Goal: Task Accomplishment & Management: Manage account settings

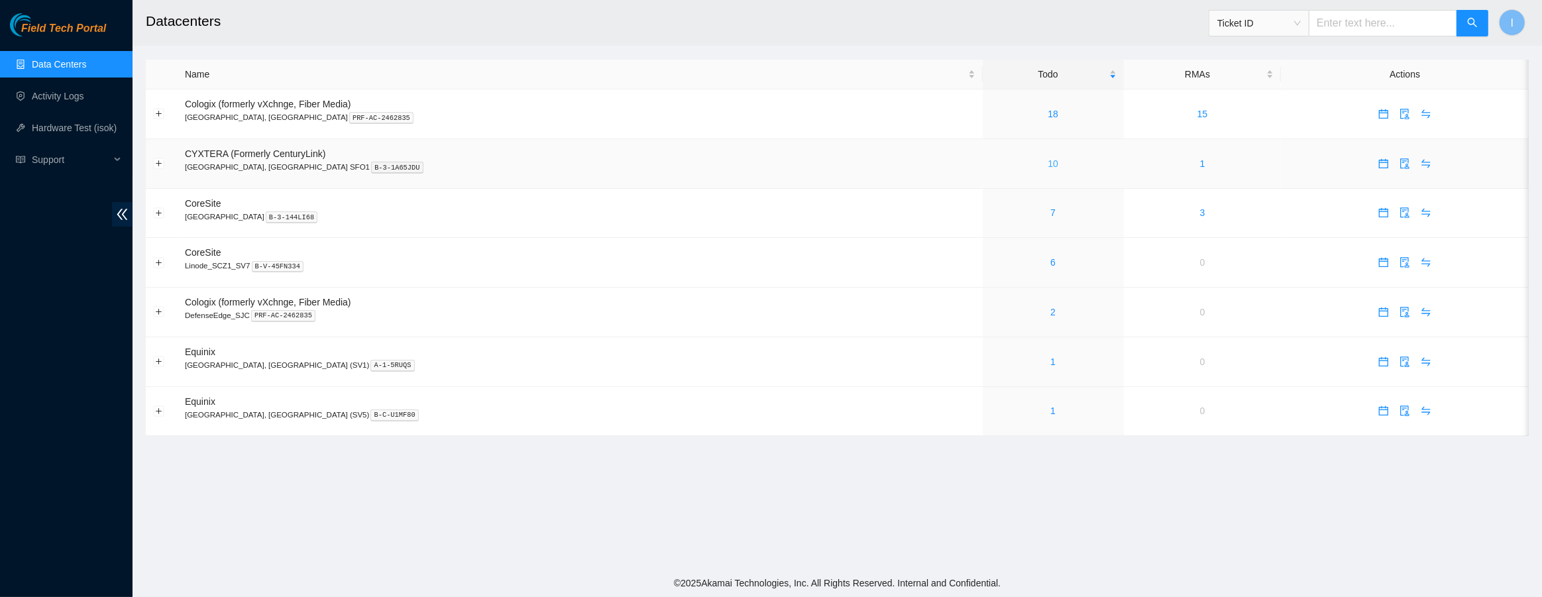
click at [1048, 160] on link "10" at bounding box center [1053, 163] width 11 height 11
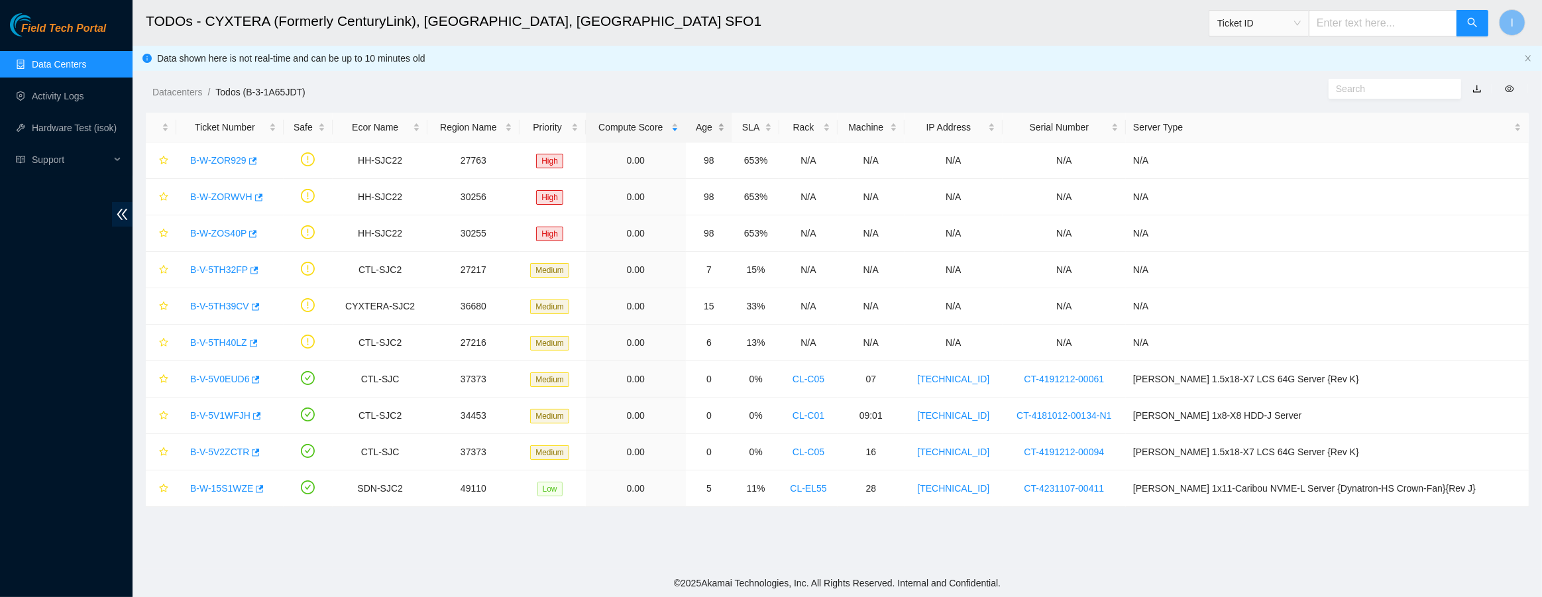
click at [725, 135] on div "Age" at bounding box center [709, 127] width 32 height 15
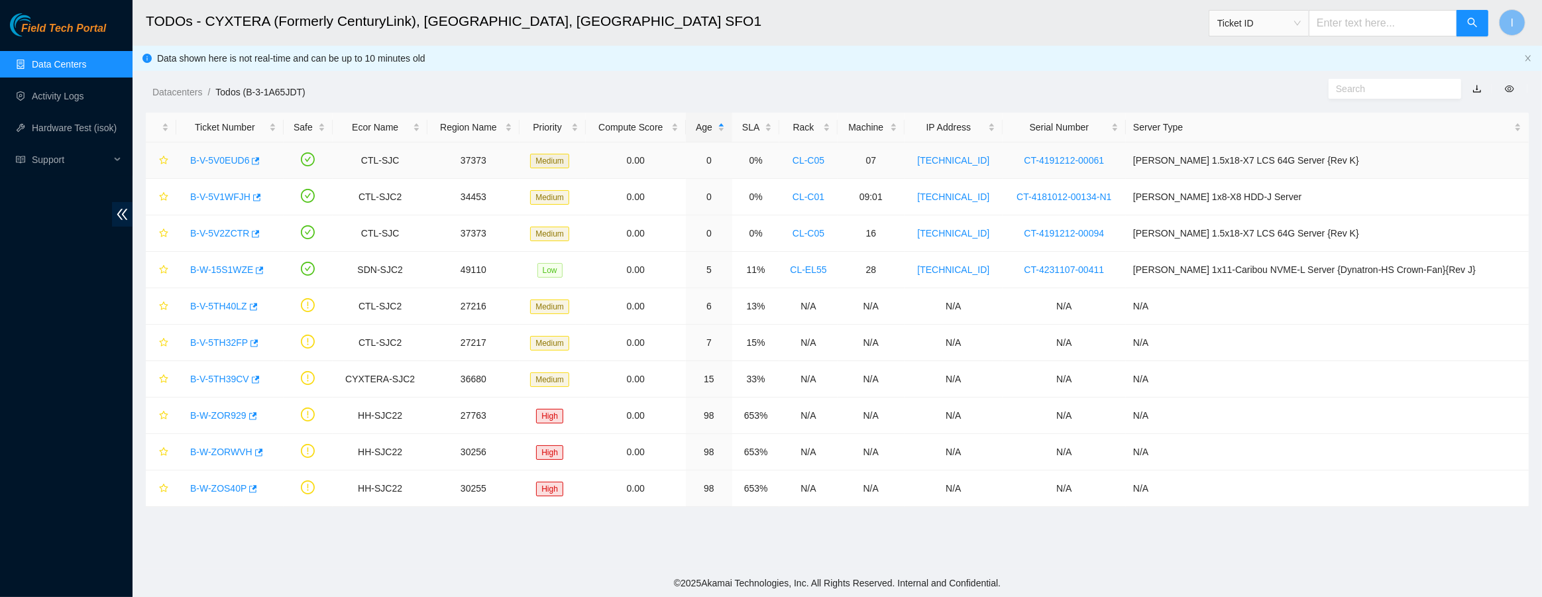
click at [223, 156] on link "B-V-5V0EUD6" at bounding box center [219, 160] width 59 height 11
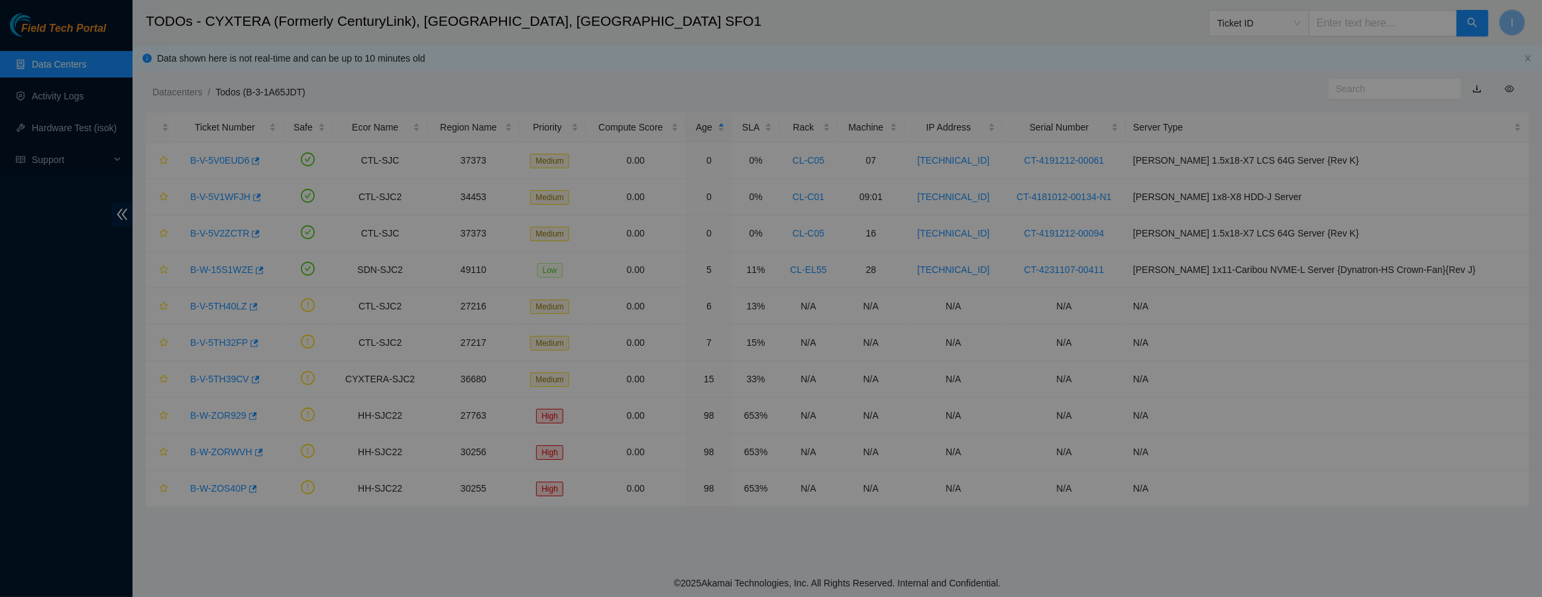
scroll to position [915, 0]
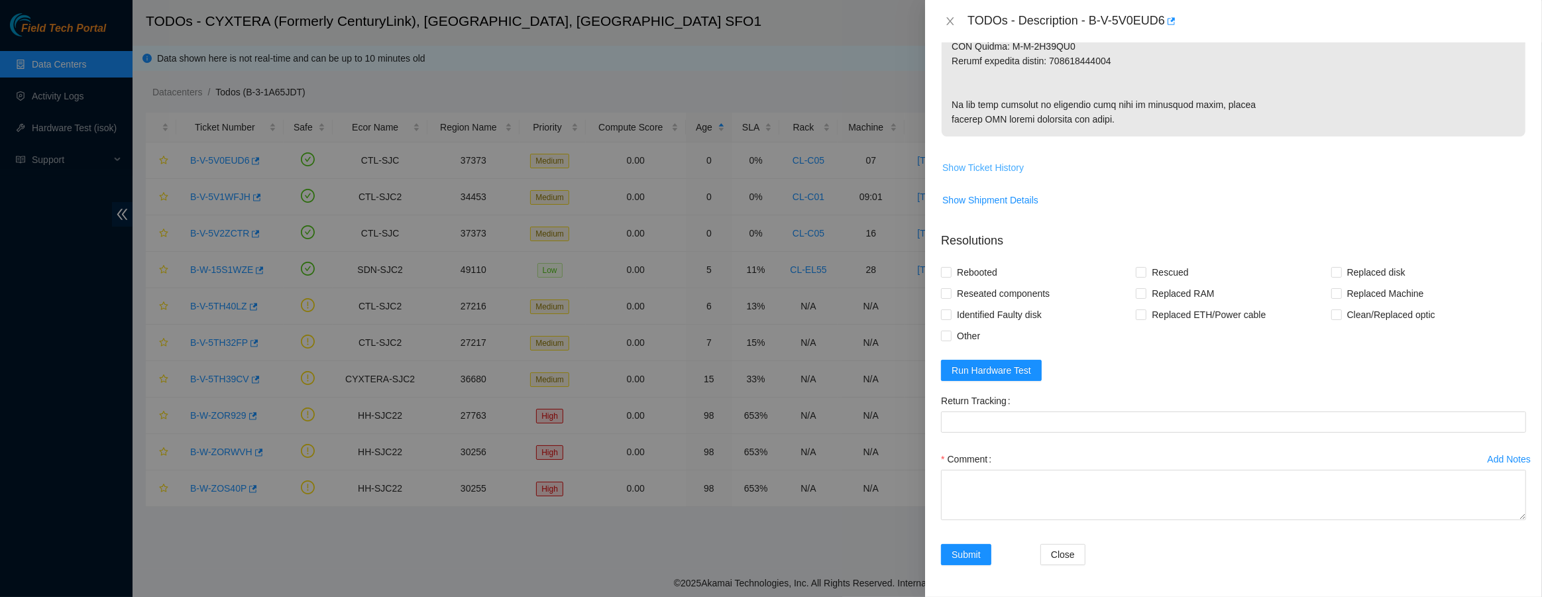
click at [994, 162] on span "Show Ticket History" at bounding box center [983, 167] width 82 height 15
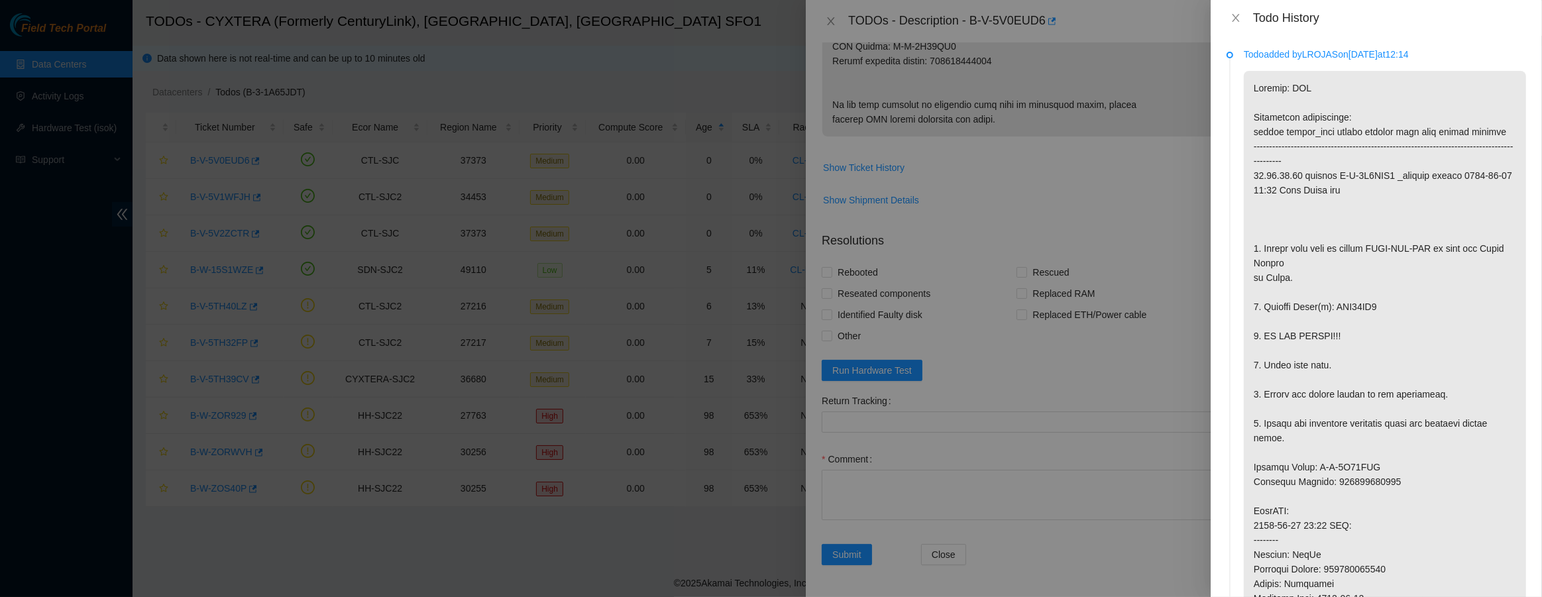
click at [649, 237] on div at bounding box center [771, 298] width 1542 height 597
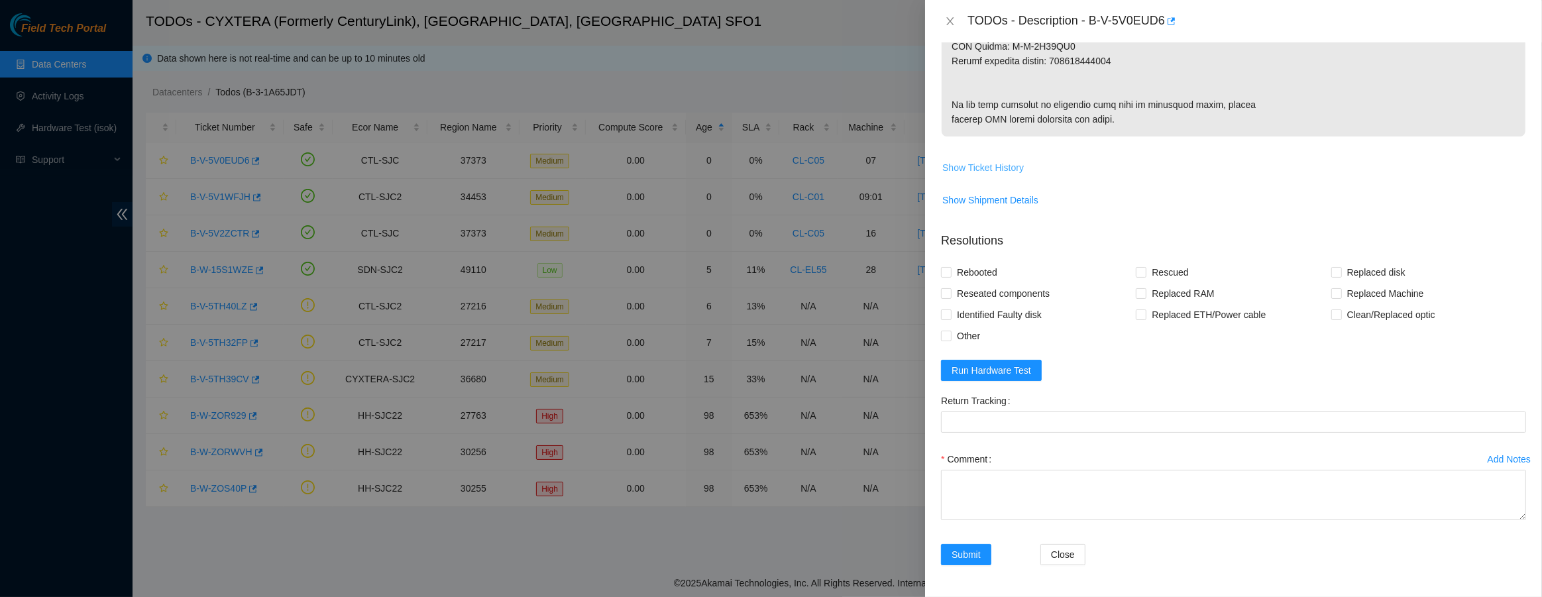
click at [975, 175] on button "Show Ticket History" at bounding box center [983, 167] width 83 height 21
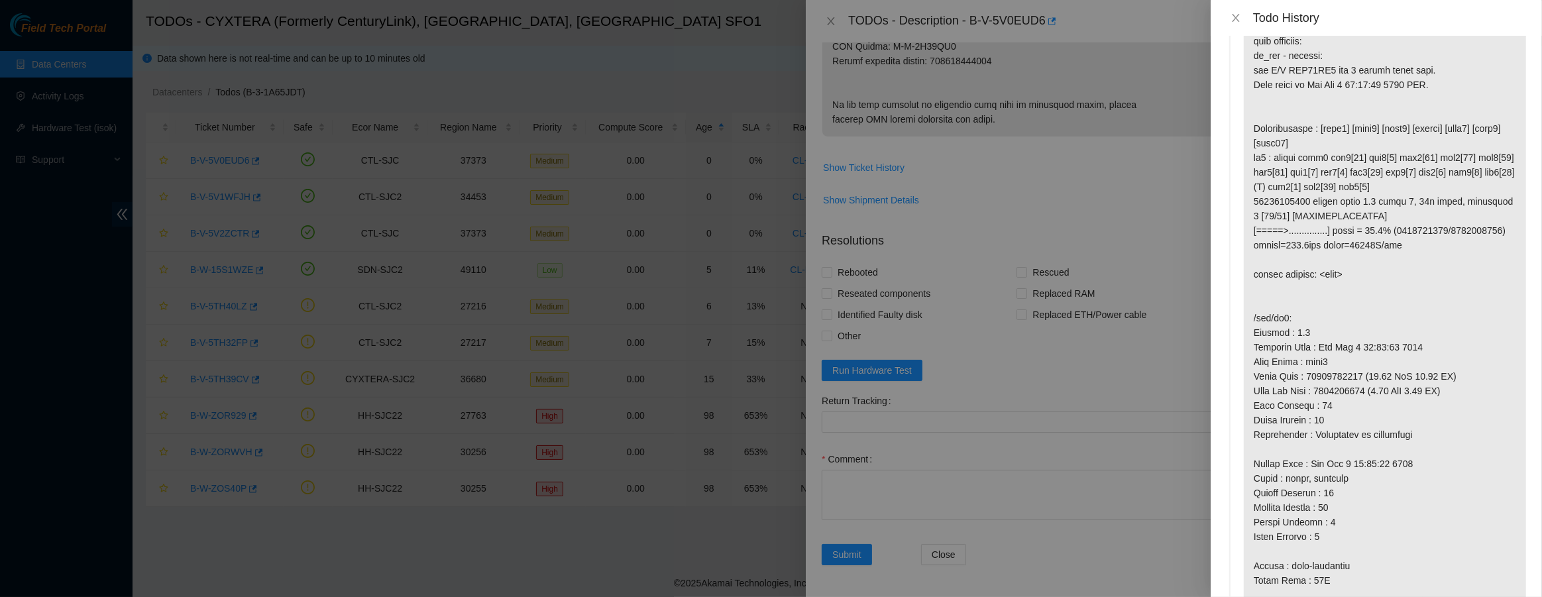
scroll to position [2651, 0]
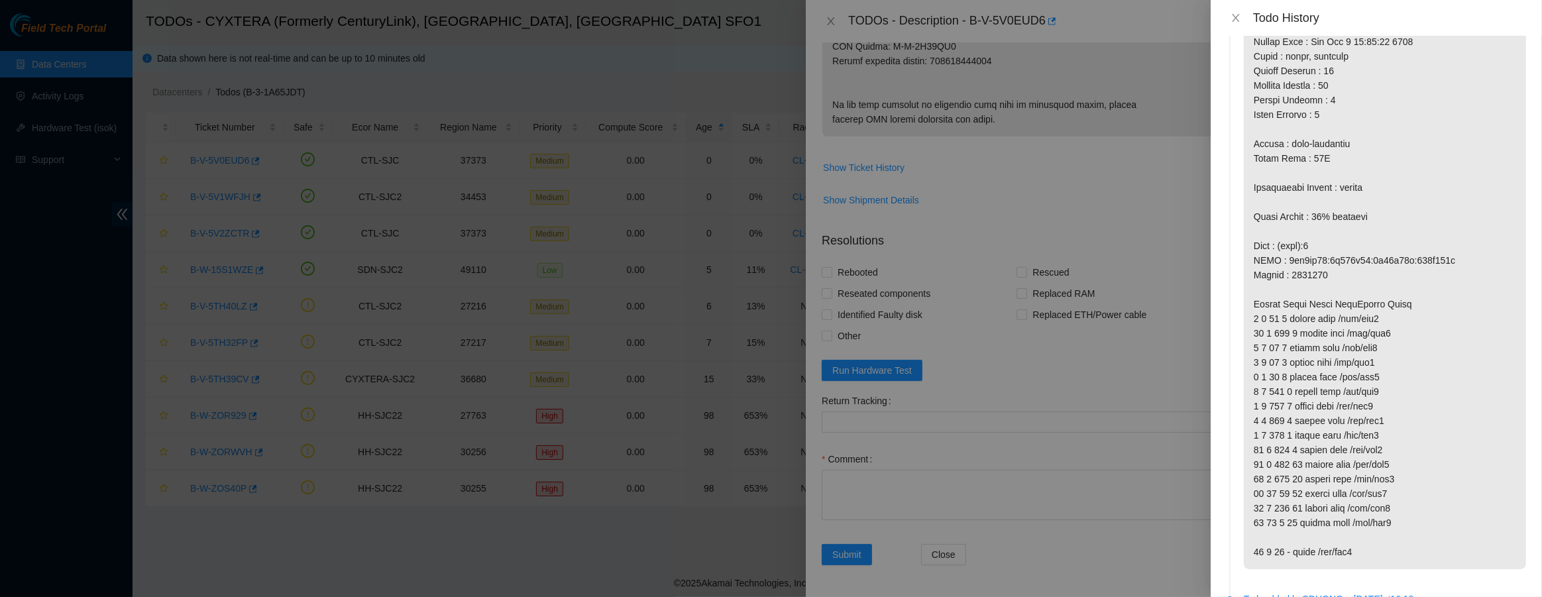
click at [520, 232] on div at bounding box center [771, 298] width 1542 height 597
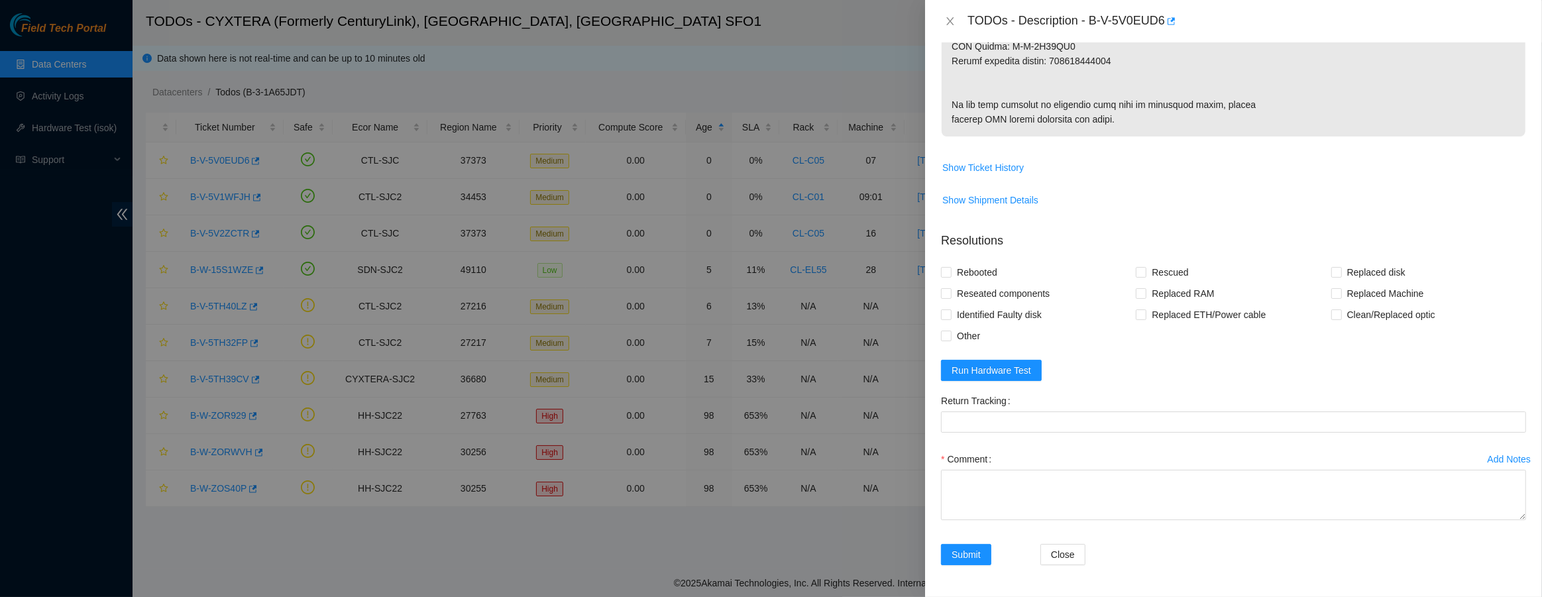
click at [213, 203] on div at bounding box center [771, 298] width 1542 height 597
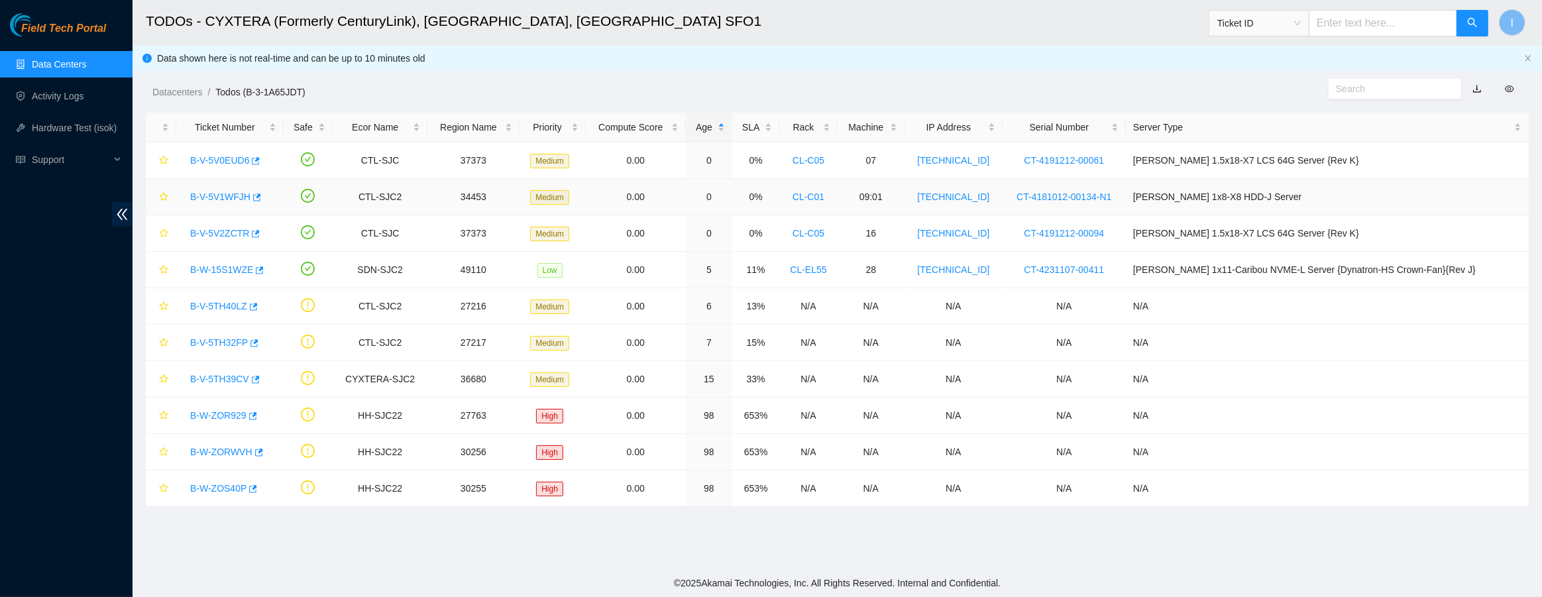
click at [217, 198] on body "Field Tech Portal Data Centers Activity Logs Hardware Test (isok) Support TODOs…" at bounding box center [771, 298] width 1542 height 597
click at [217, 198] on link "B-V-5V1WFJH" at bounding box center [220, 197] width 60 height 11
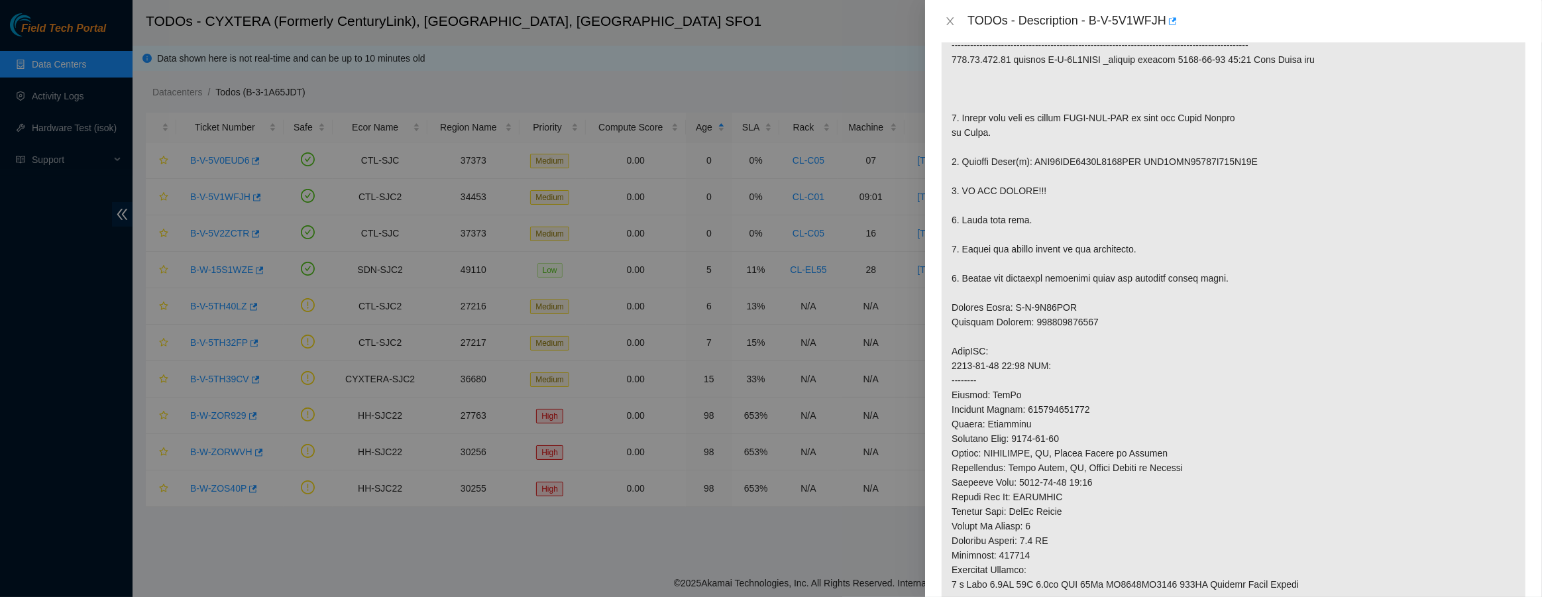
scroll to position [915, 0]
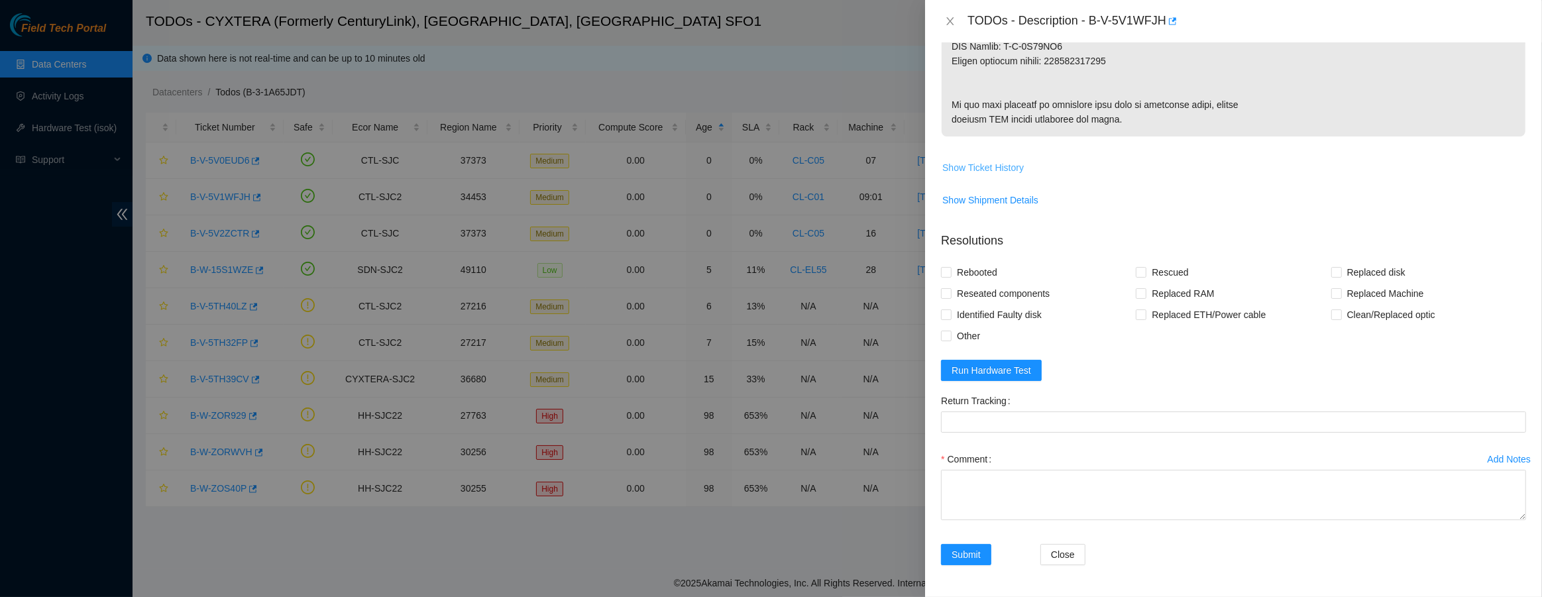
click at [980, 162] on span "Show Ticket History" at bounding box center [983, 167] width 82 height 15
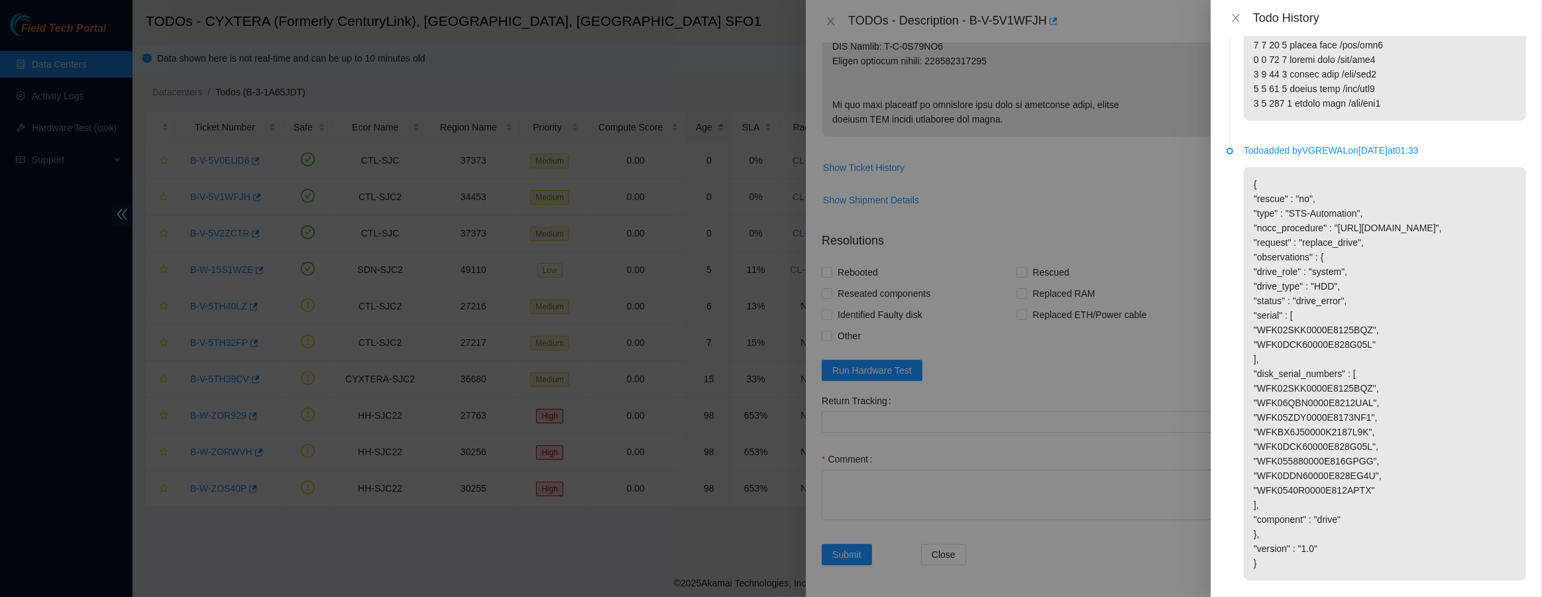
scroll to position [3300, 0]
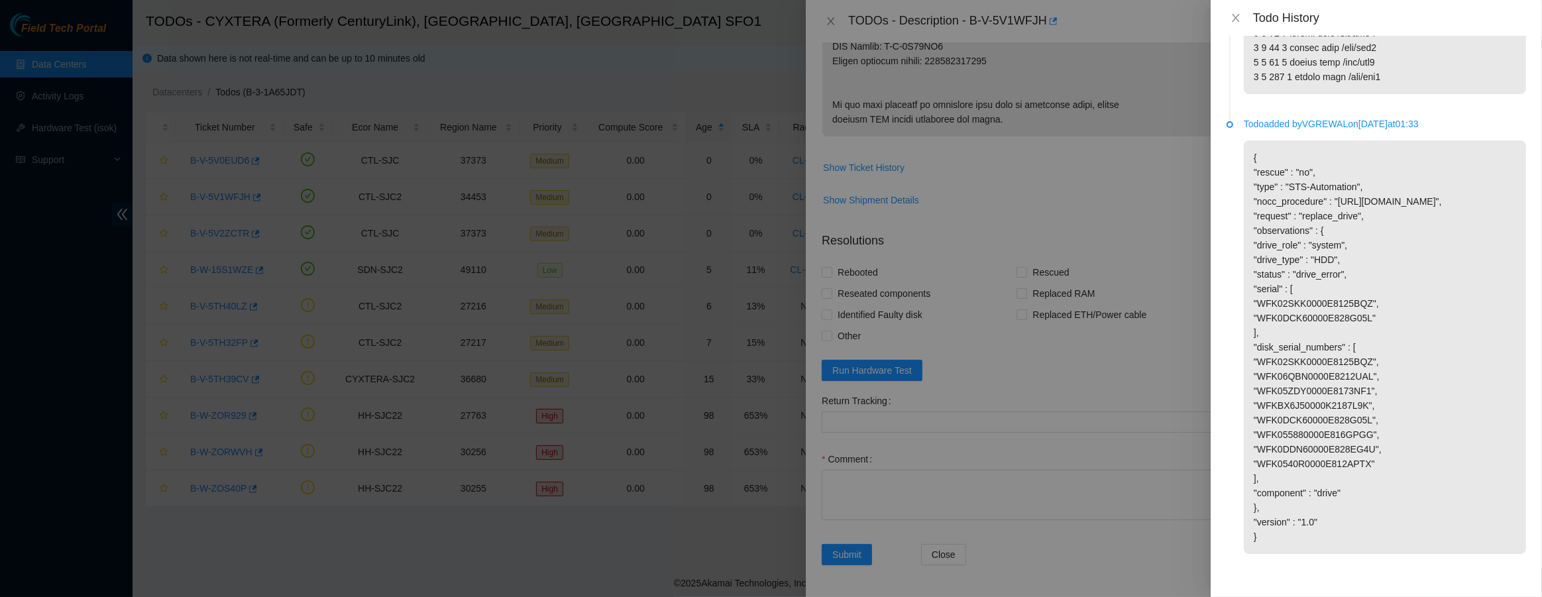
click at [571, 288] on div at bounding box center [771, 298] width 1542 height 597
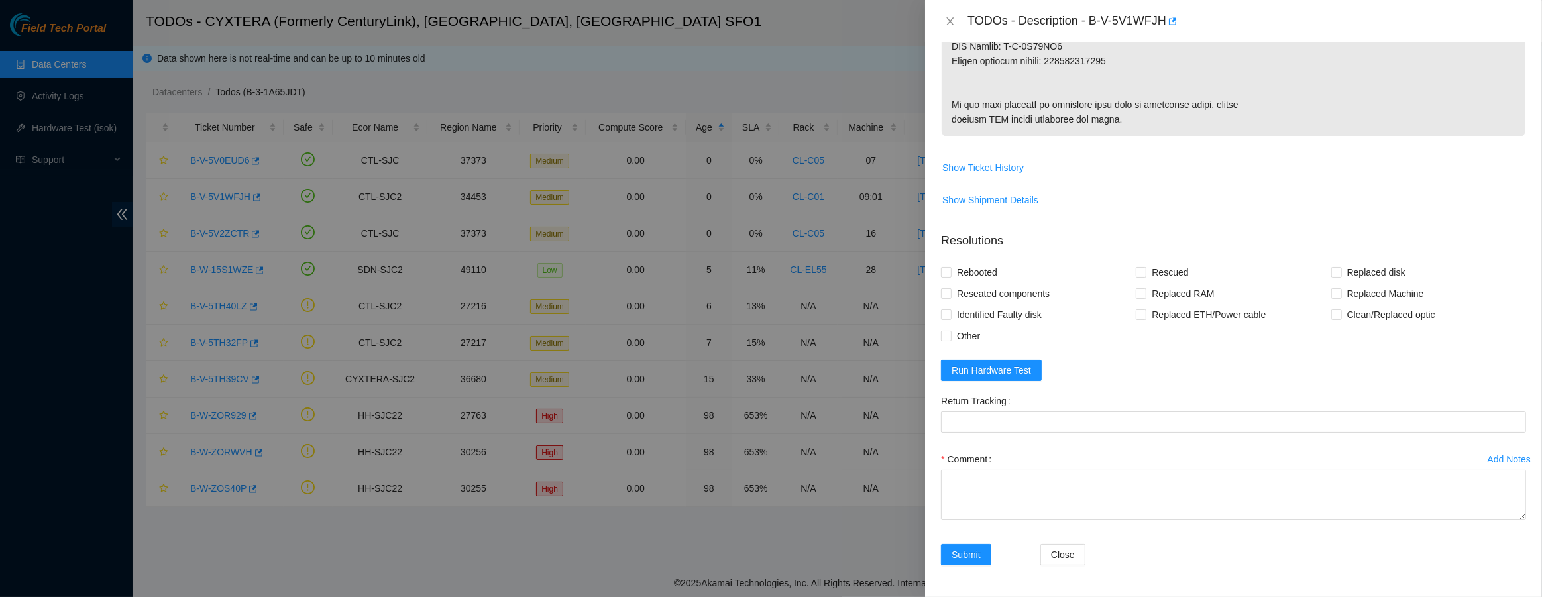
drag, startPoint x: 251, startPoint y: 192, endPoint x: 223, endPoint y: 227, distance: 44.8
click at [252, 200] on div at bounding box center [771, 298] width 1542 height 597
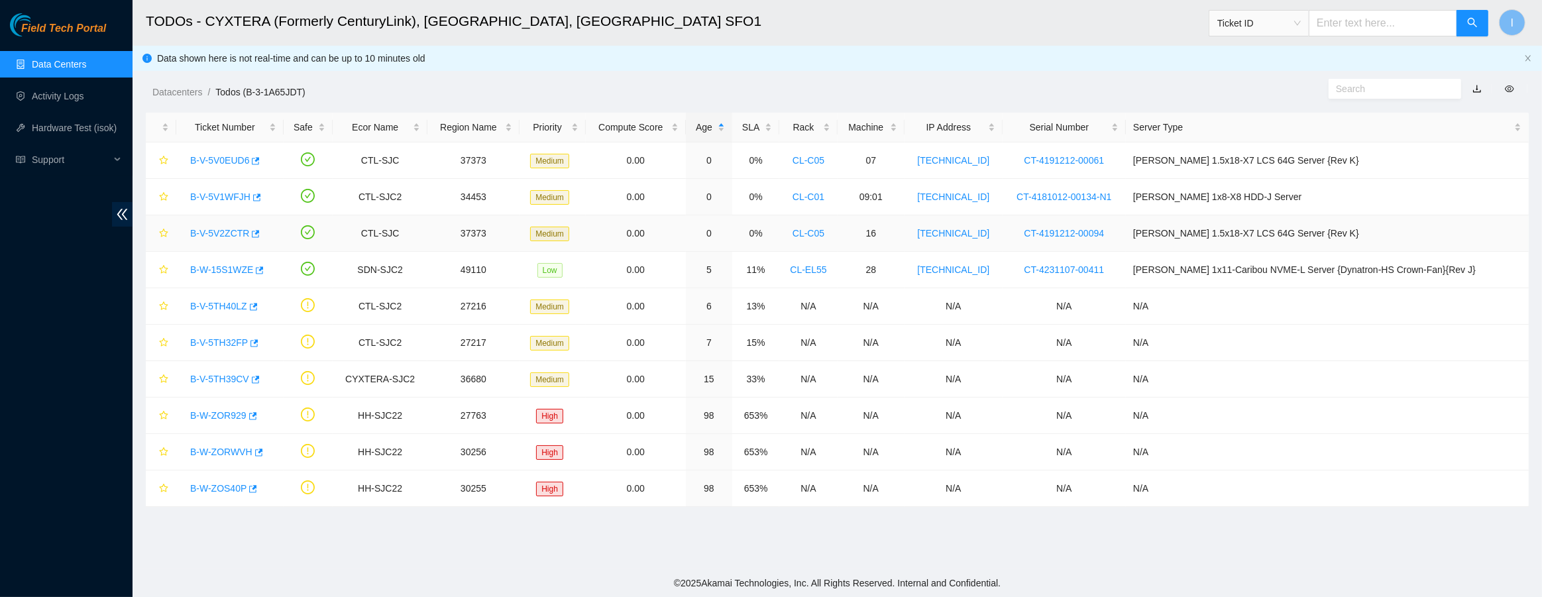
click at [216, 234] on body "Field Tech Portal Data Centers Activity Logs Hardware Test (isok) Support TODOs…" at bounding box center [771, 298] width 1542 height 597
click at [216, 234] on link "B-V-5V2ZCTR" at bounding box center [219, 233] width 59 height 11
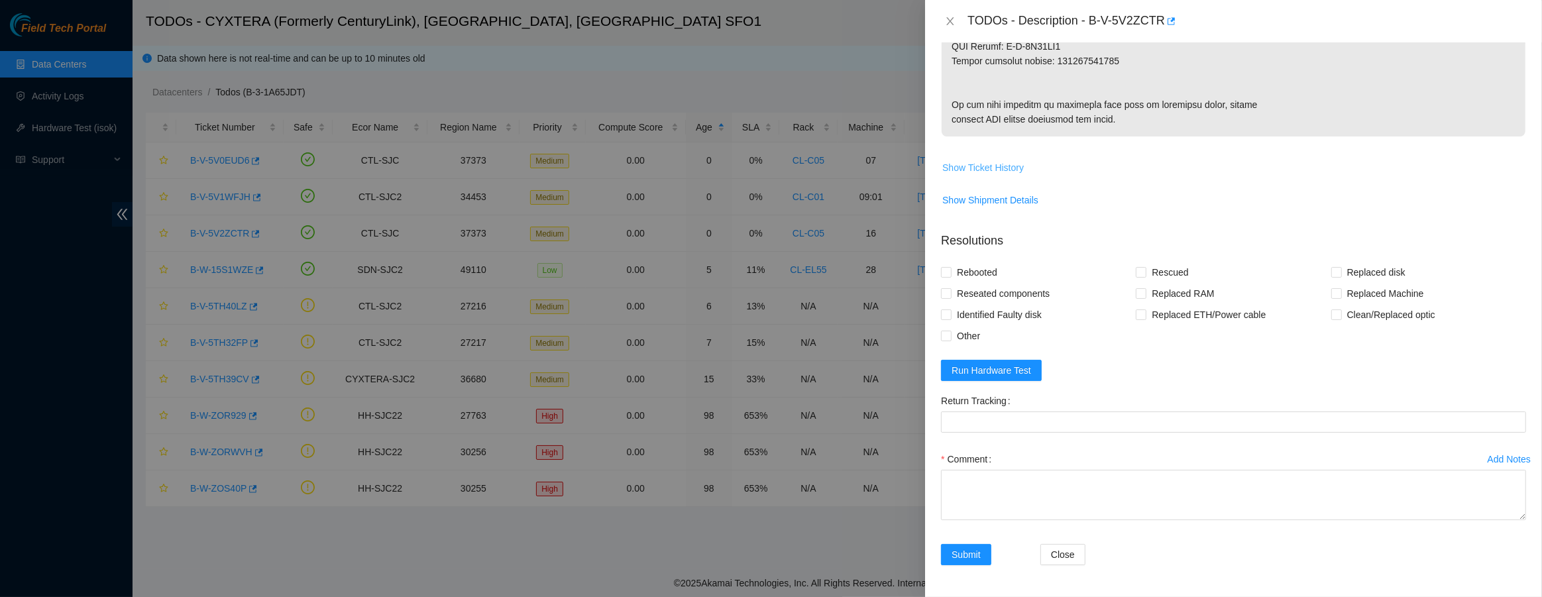
click at [1001, 168] on span "Show Ticket History" at bounding box center [983, 167] width 82 height 15
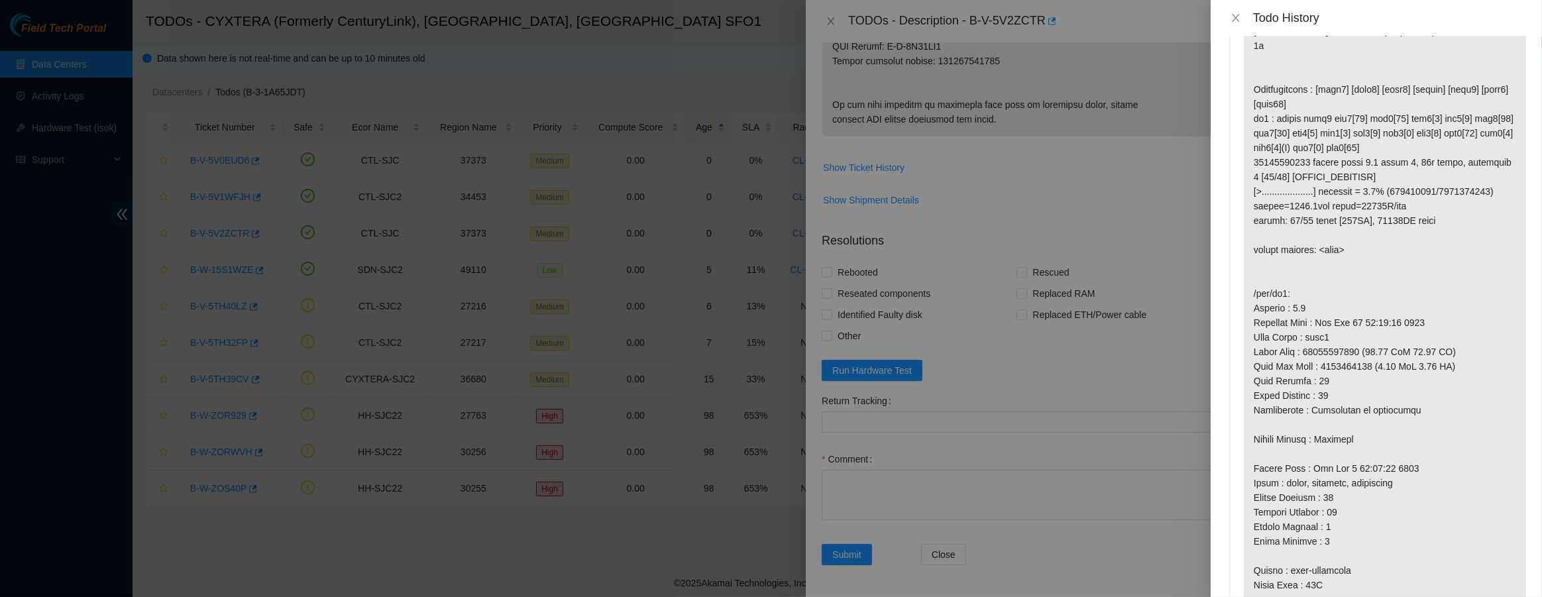
scroll to position [3133, 0]
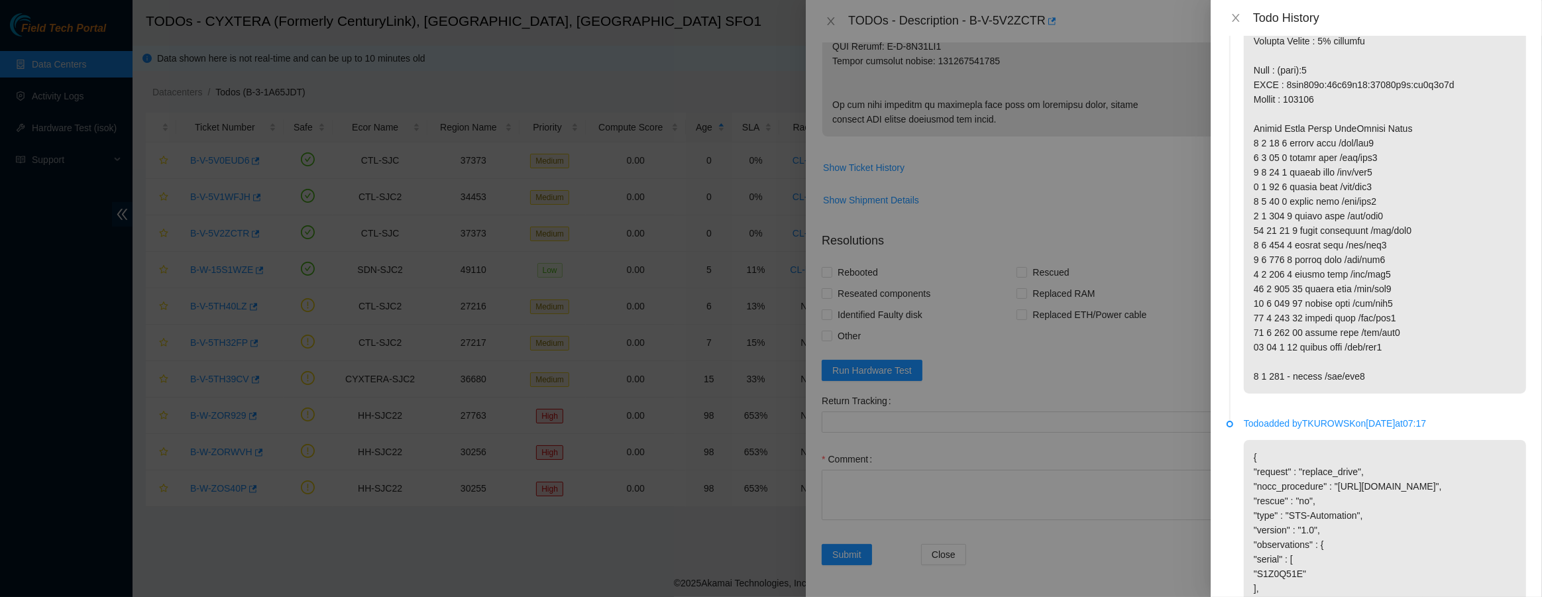
click at [431, 329] on div at bounding box center [771, 298] width 1542 height 597
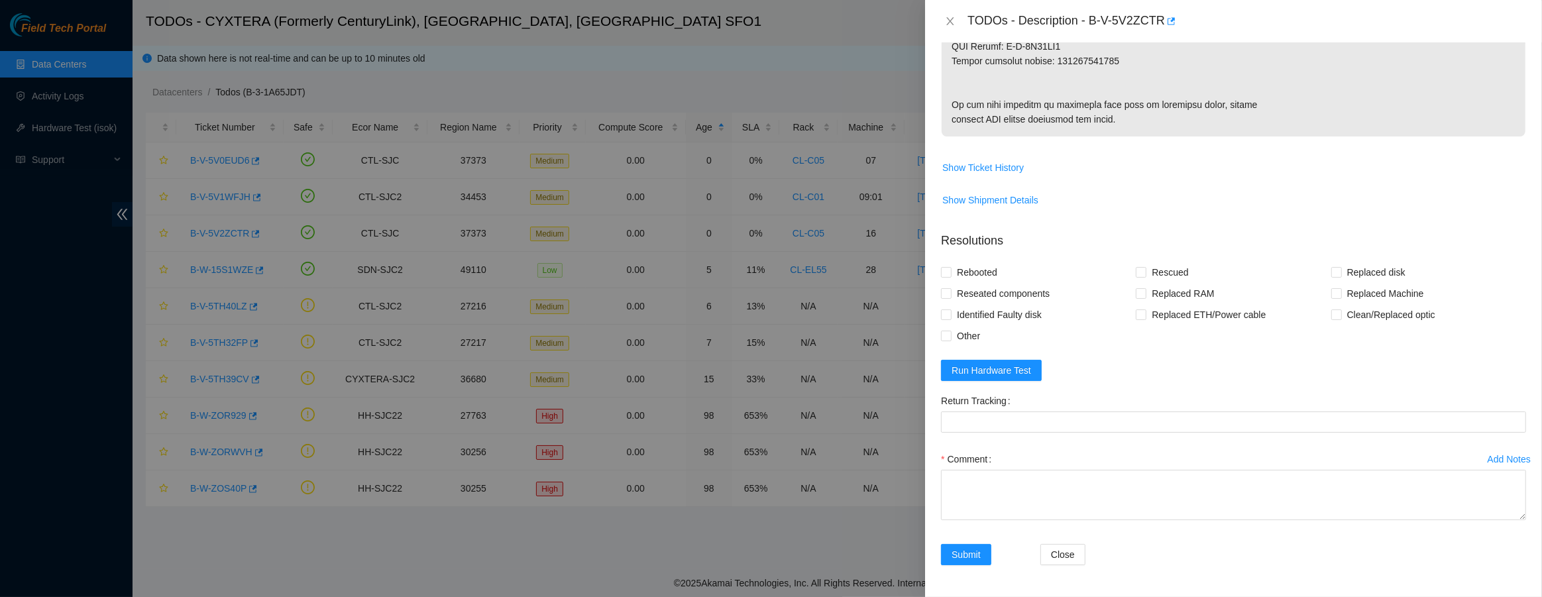
click at [431, 329] on div at bounding box center [771, 298] width 1542 height 597
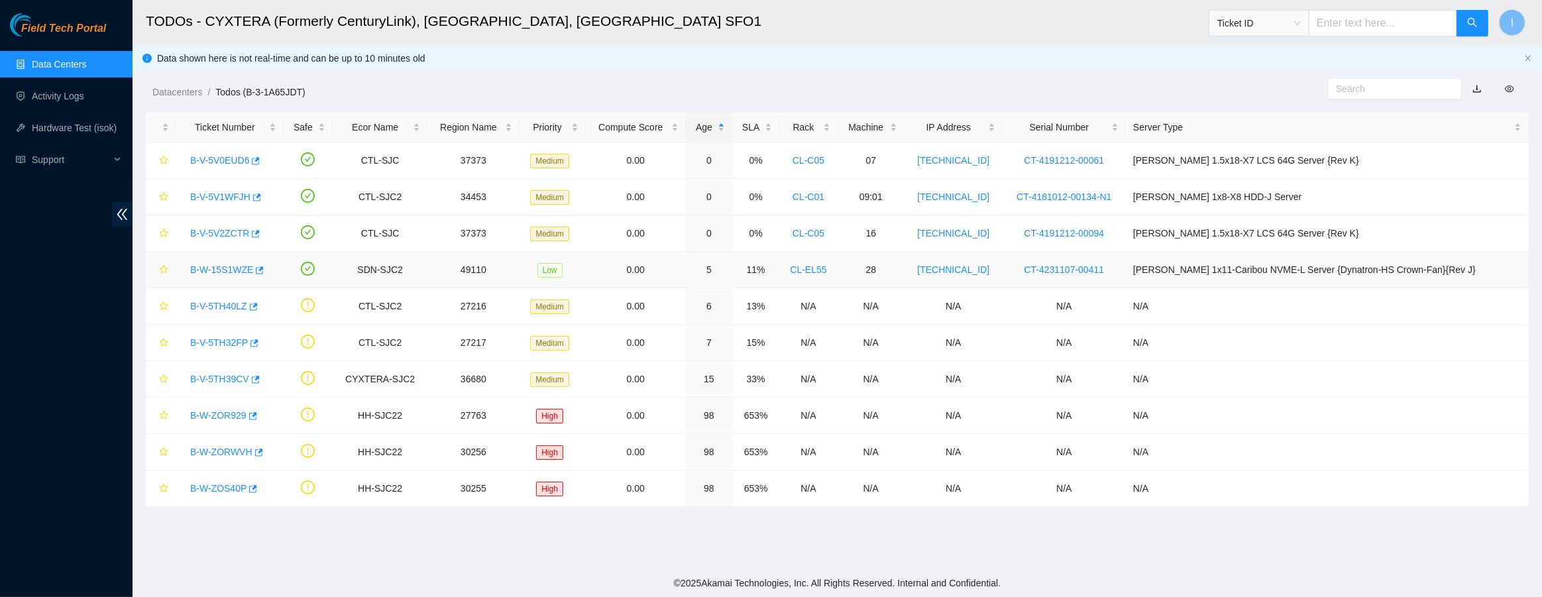
click at [222, 264] on link "B-W-15S1WZE" at bounding box center [221, 269] width 63 height 11
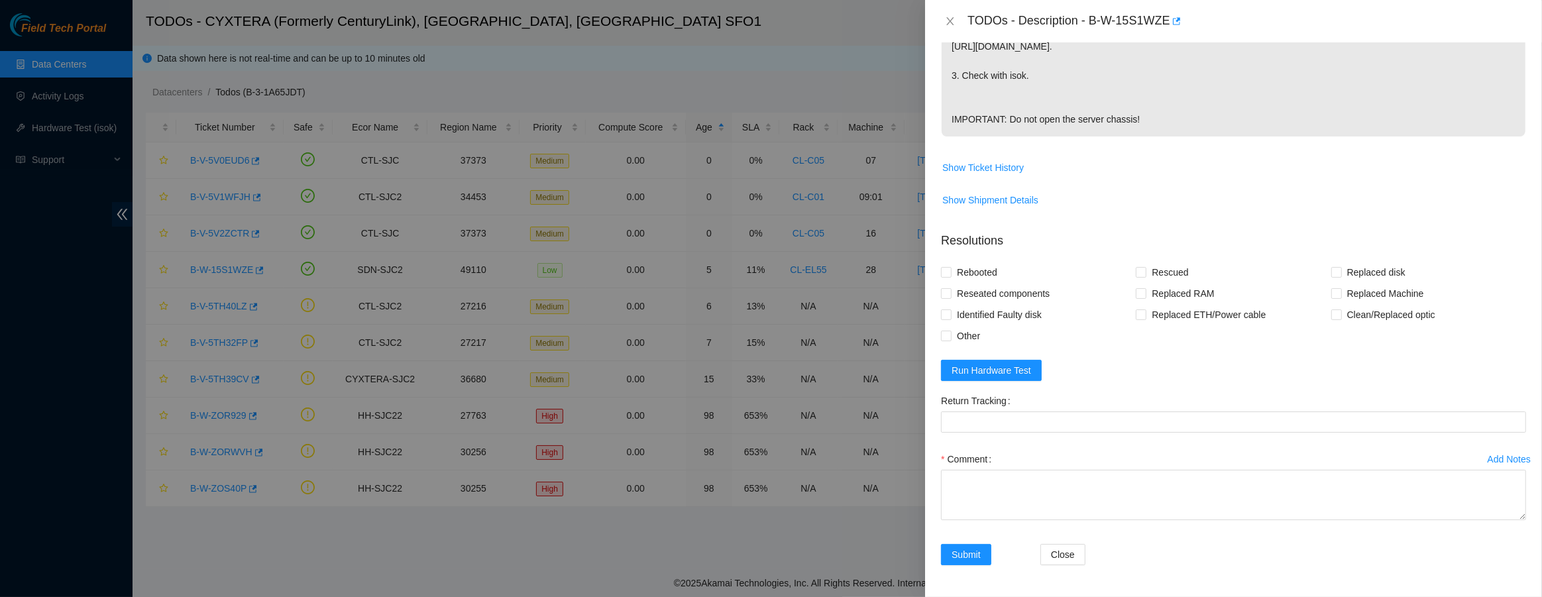
click at [433, 319] on div at bounding box center [771, 298] width 1542 height 597
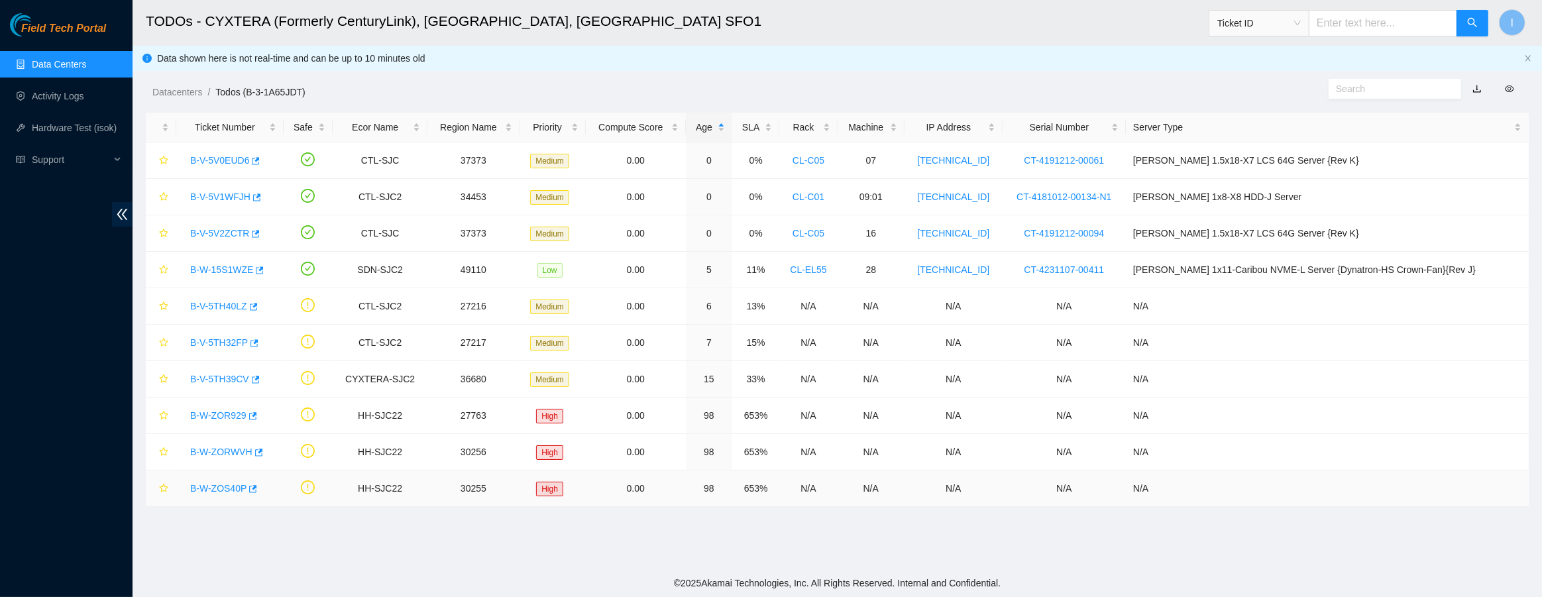
click at [206, 486] on link "B-W-ZOS40P" at bounding box center [218, 488] width 56 height 11
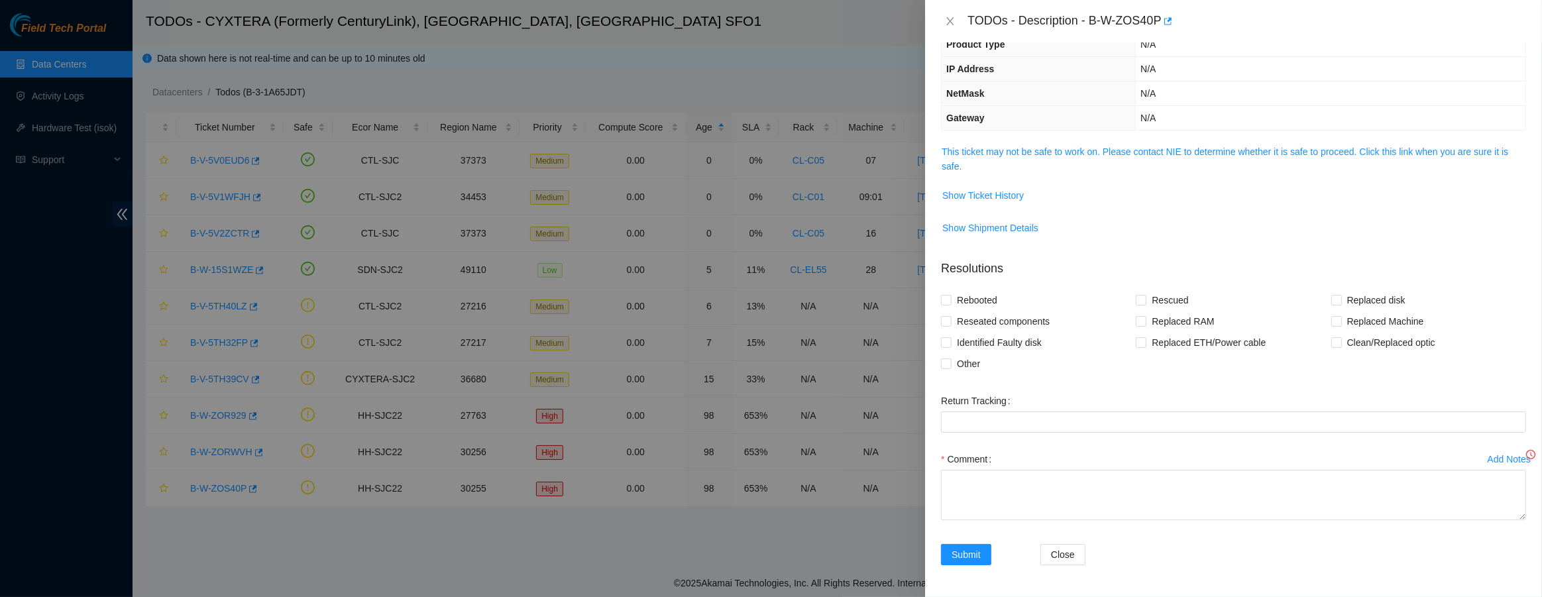
scroll to position [123, 0]
click at [1058, 161] on span "This ticket may not be safe to work on. Please contact NIE to determine whether…" at bounding box center [1234, 160] width 584 height 29
click at [1054, 152] on link "This ticket may not be safe to work on. Please contact NIE to determine whether…" at bounding box center [1225, 160] width 567 height 25
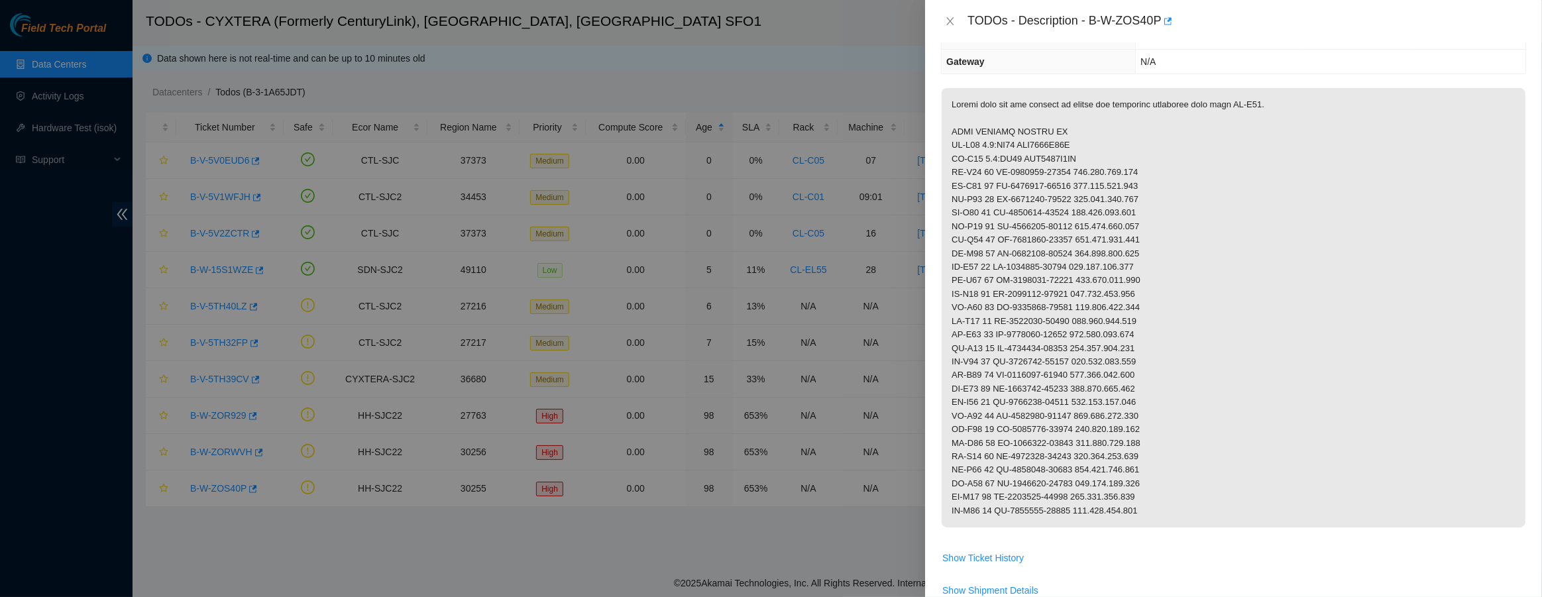
scroll to position [0, 0]
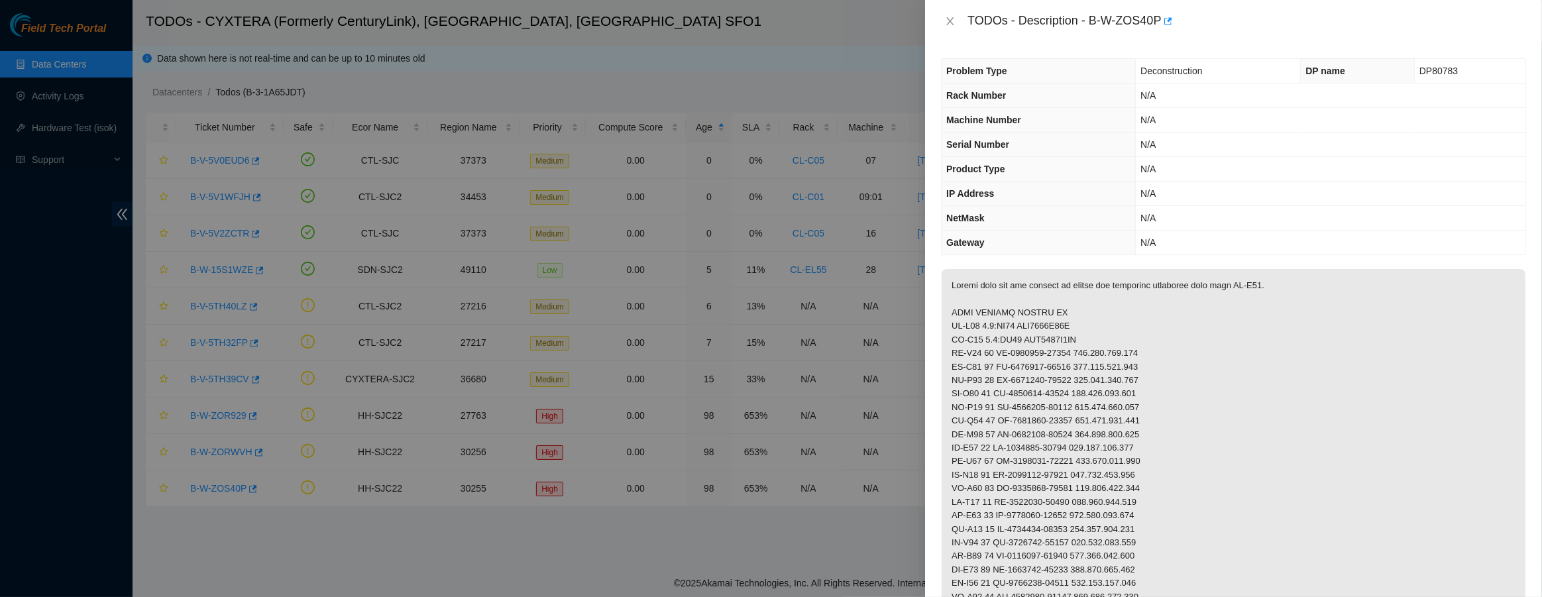
click at [521, 328] on div at bounding box center [771, 298] width 1542 height 597
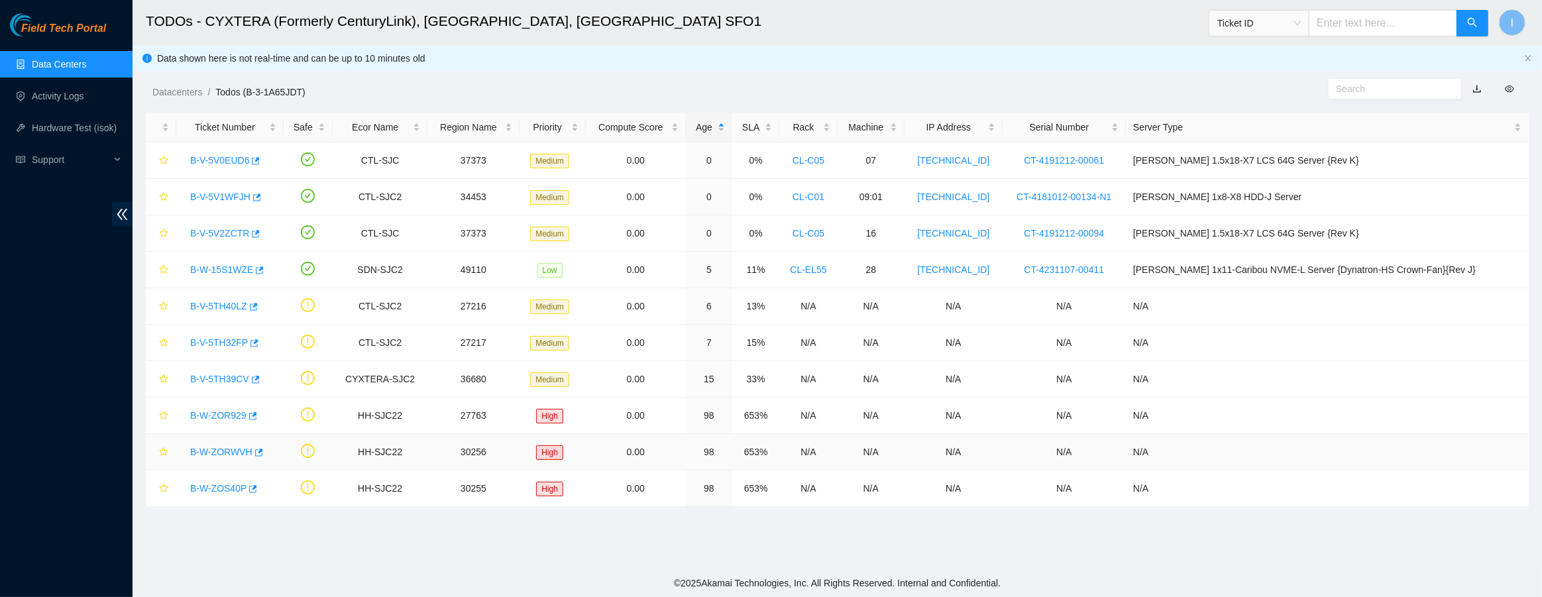
drag, startPoint x: 212, startPoint y: 454, endPoint x: 219, endPoint y: 449, distance: 9.0
click at [213, 454] on link "B-W-ZORWVH" at bounding box center [221, 452] width 62 height 11
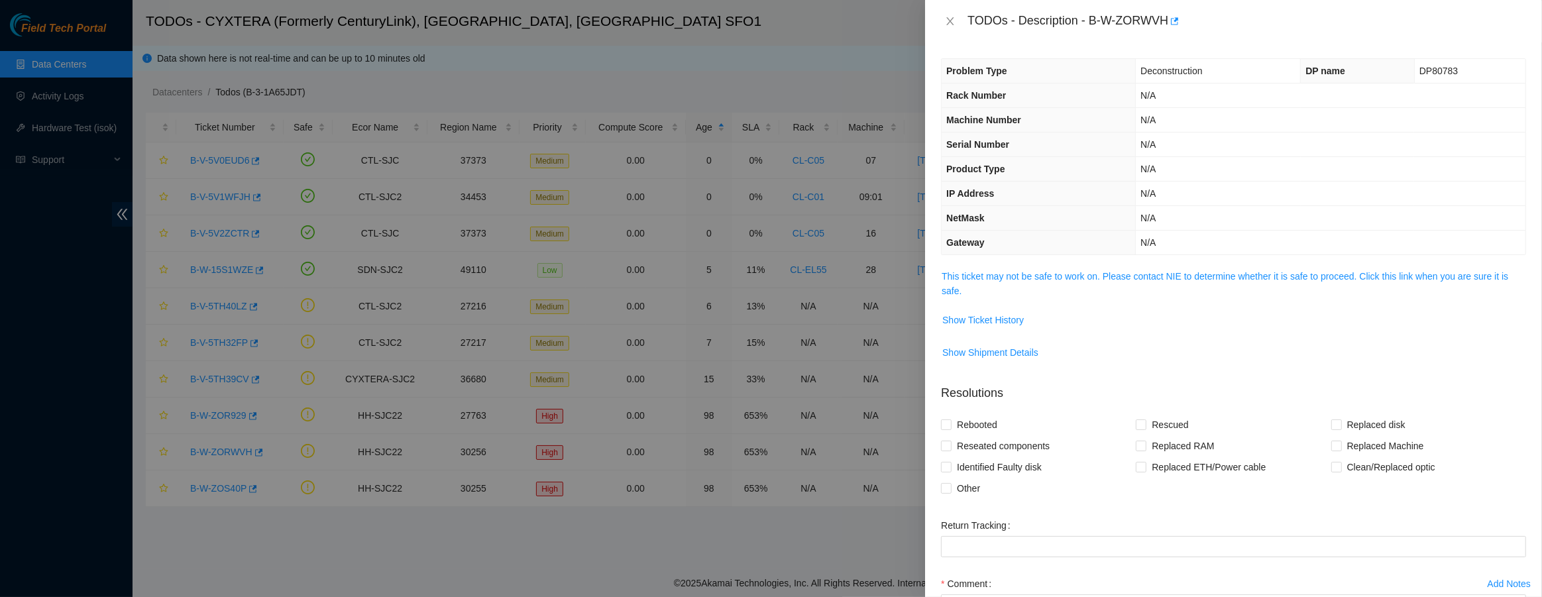
click at [1011, 286] on span "This ticket may not be safe to work on. Please contact NIE to determine whether…" at bounding box center [1234, 283] width 584 height 29
click at [1011, 282] on span "This ticket may not be safe to work on. Please contact NIE to determine whether…" at bounding box center [1234, 283] width 584 height 29
click at [1011, 278] on link "This ticket may not be safe to work on. Please contact NIE to determine whether…" at bounding box center [1225, 283] width 567 height 25
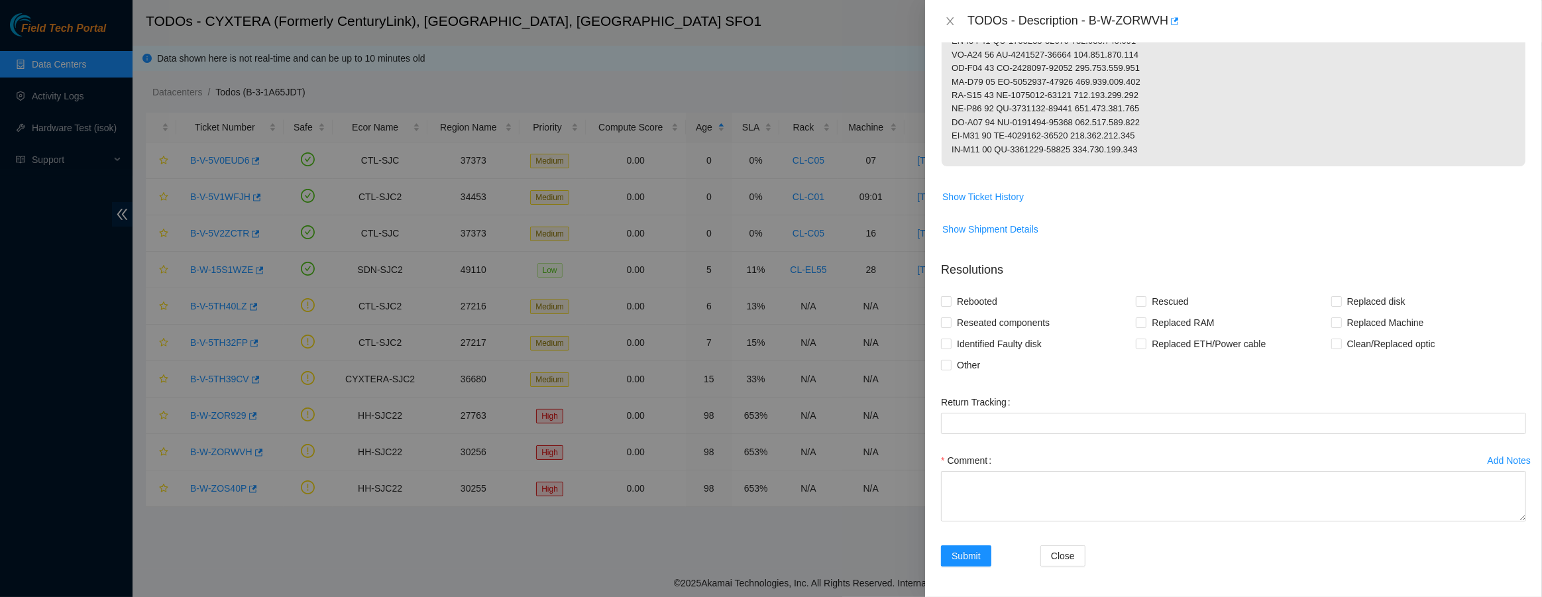
click at [573, 337] on div at bounding box center [771, 298] width 1542 height 597
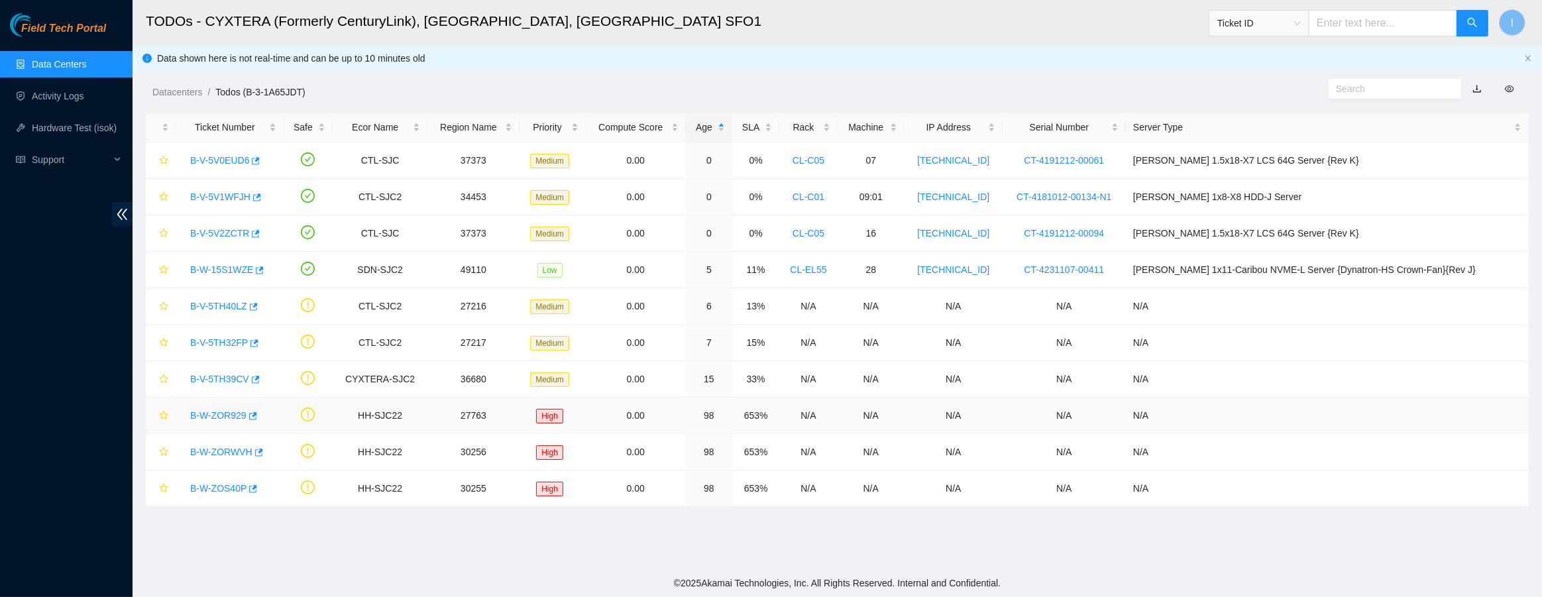
click at [217, 418] on link "B-W-ZOR929" at bounding box center [218, 415] width 56 height 11
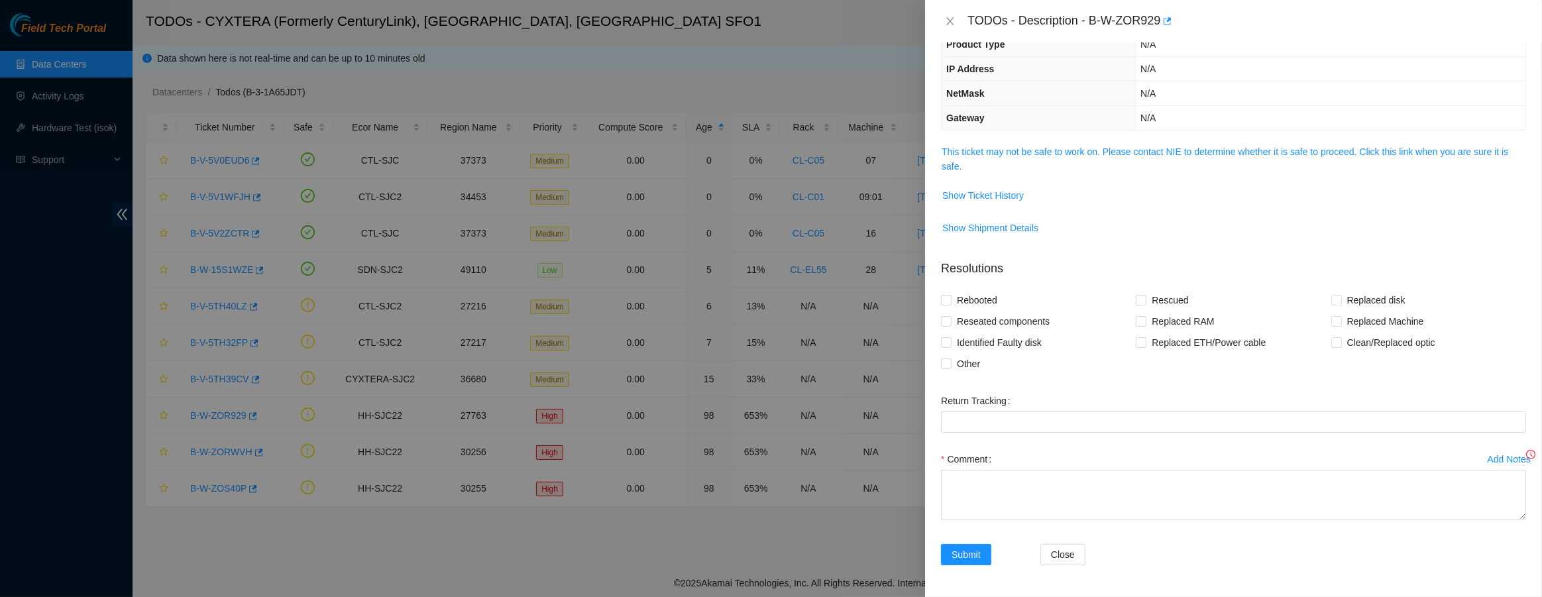
scroll to position [99, 0]
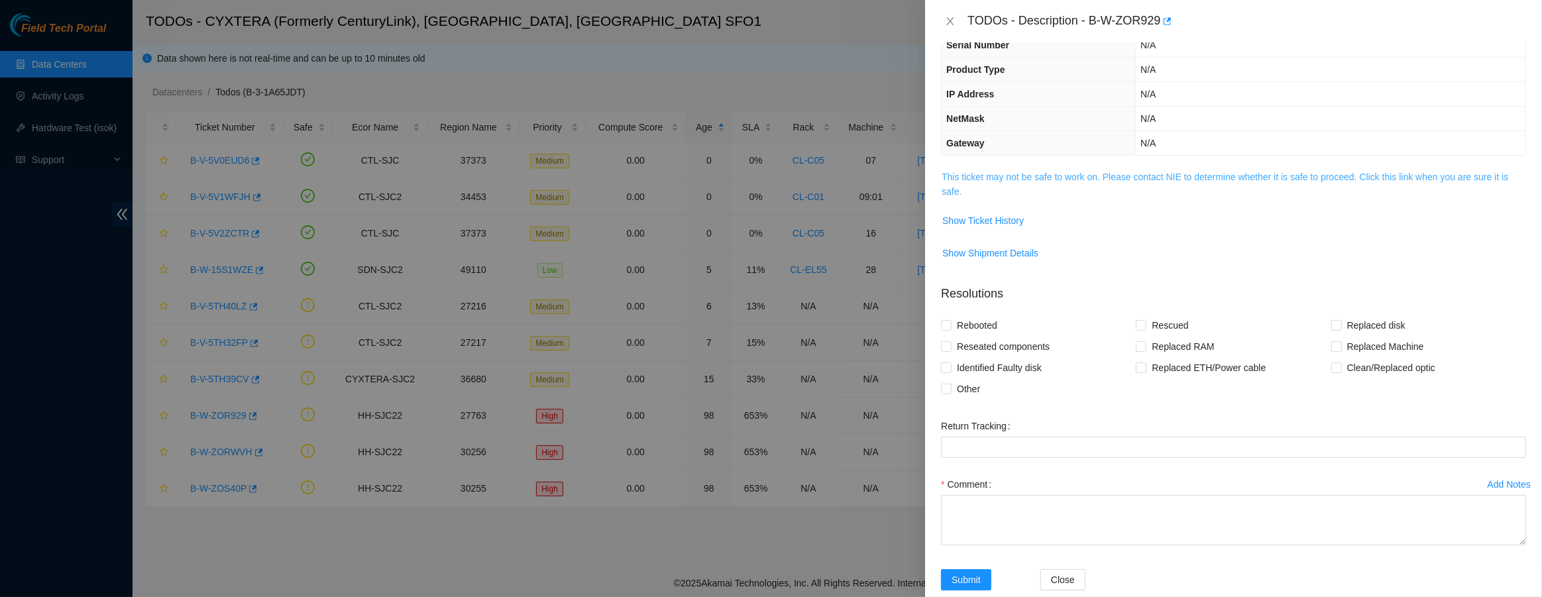
click at [1030, 180] on link "This ticket may not be safe to work on. Please contact NIE to determine whether…" at bounding box center [1225, 184] width 567 height 25
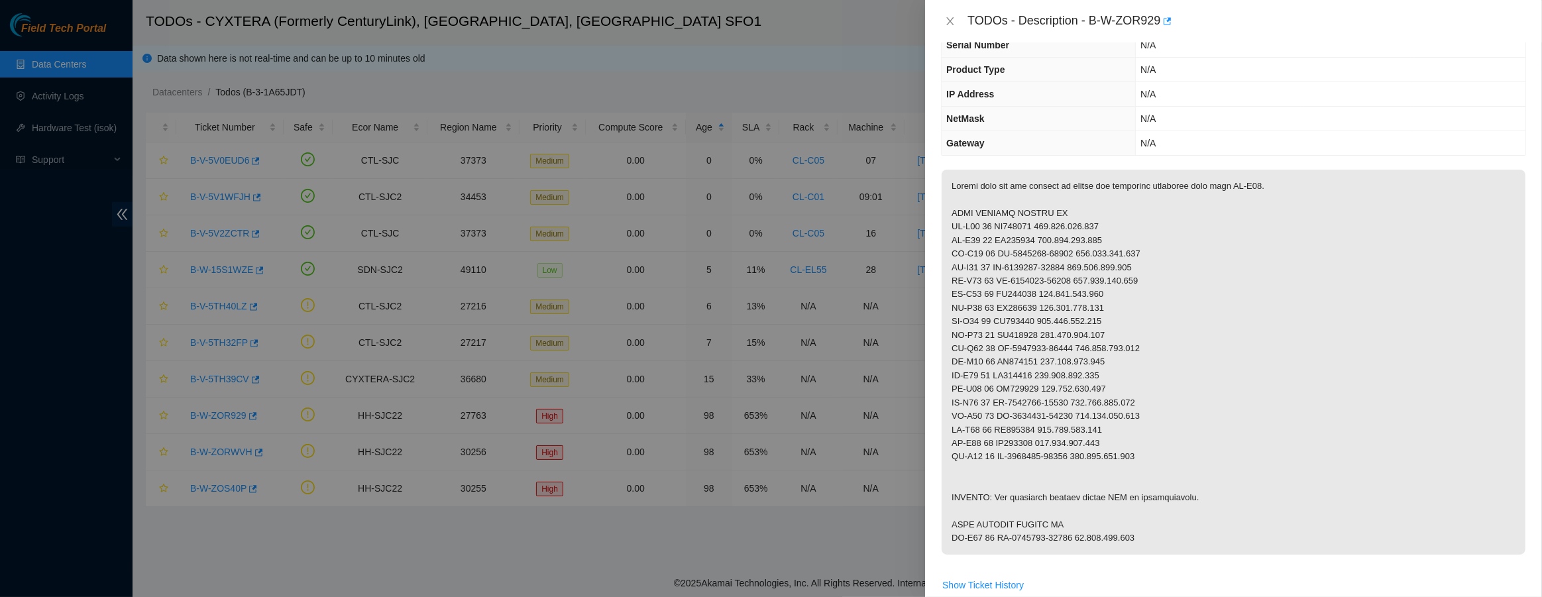
drag, startPoint x: 984, startPoint y: 200, endPoint x: 886, endPoint y: 220, distance: 100.1
click at [924, 209] on div "TODOs - Description - B-W-ZOR929 Problem Type Deconstruction DP name DP80783 Ra…" at bounding box center [771, 298] width 1542 height 597
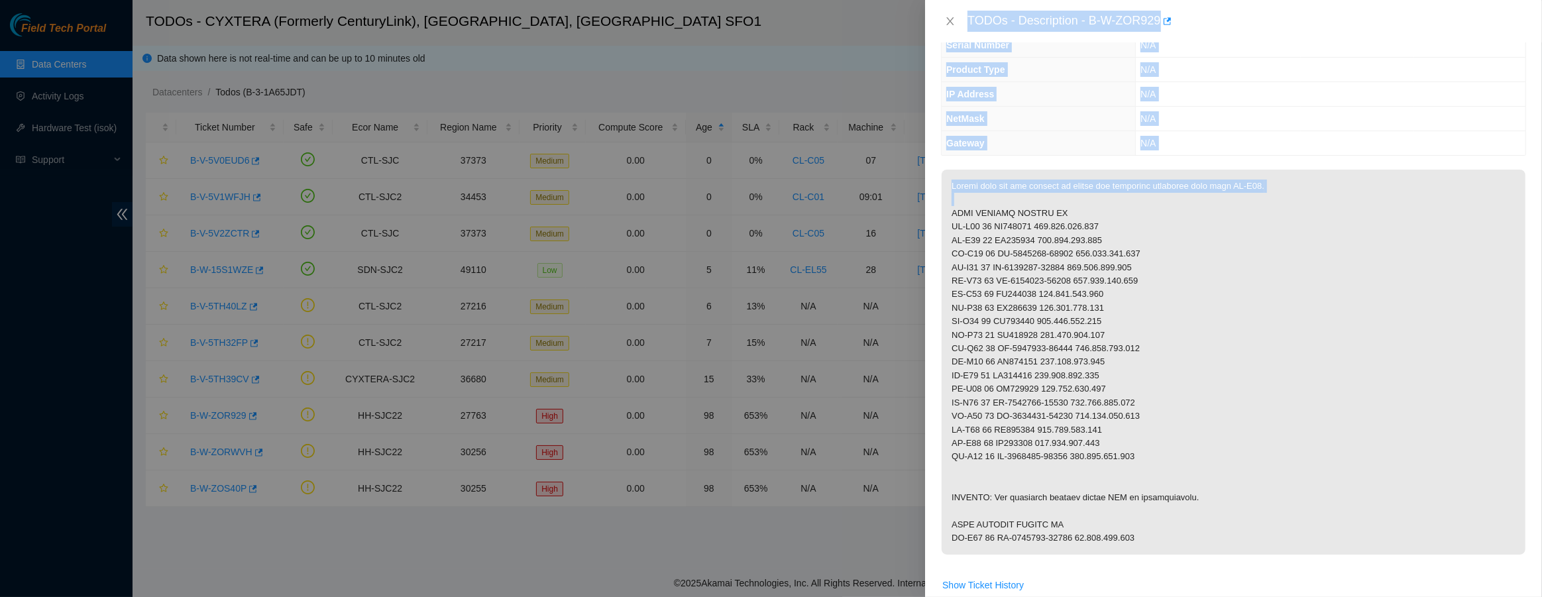
click at [519, 299] on div at bounding box center [771, 298] width 1542 height 597
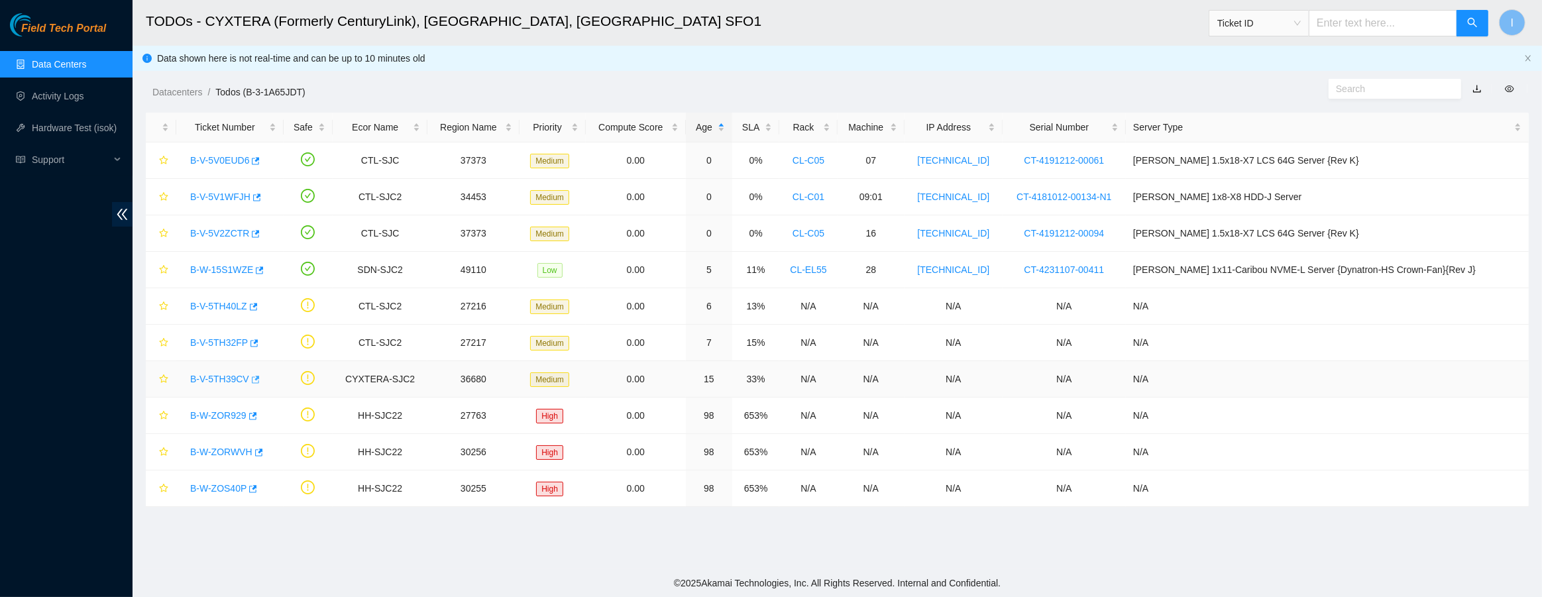
scroll to position [142, 0]
click at [199, 345] on link "B-V-5TH32FP" at bounding box center [219, 342] width 58 height 11
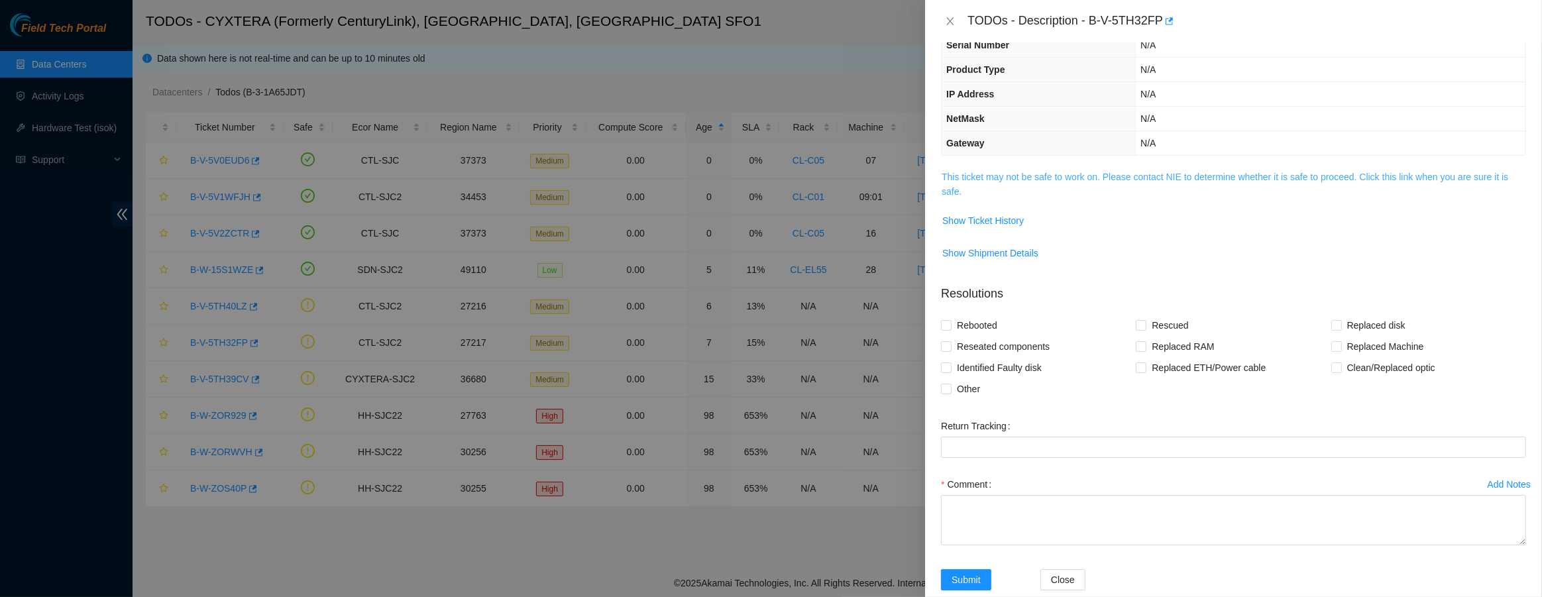
click at [988, 173] on link "This ticket may not be safe to work on. Please contact NIE to determine whether…" at bounding box center [1225, 184] width 567 height 25
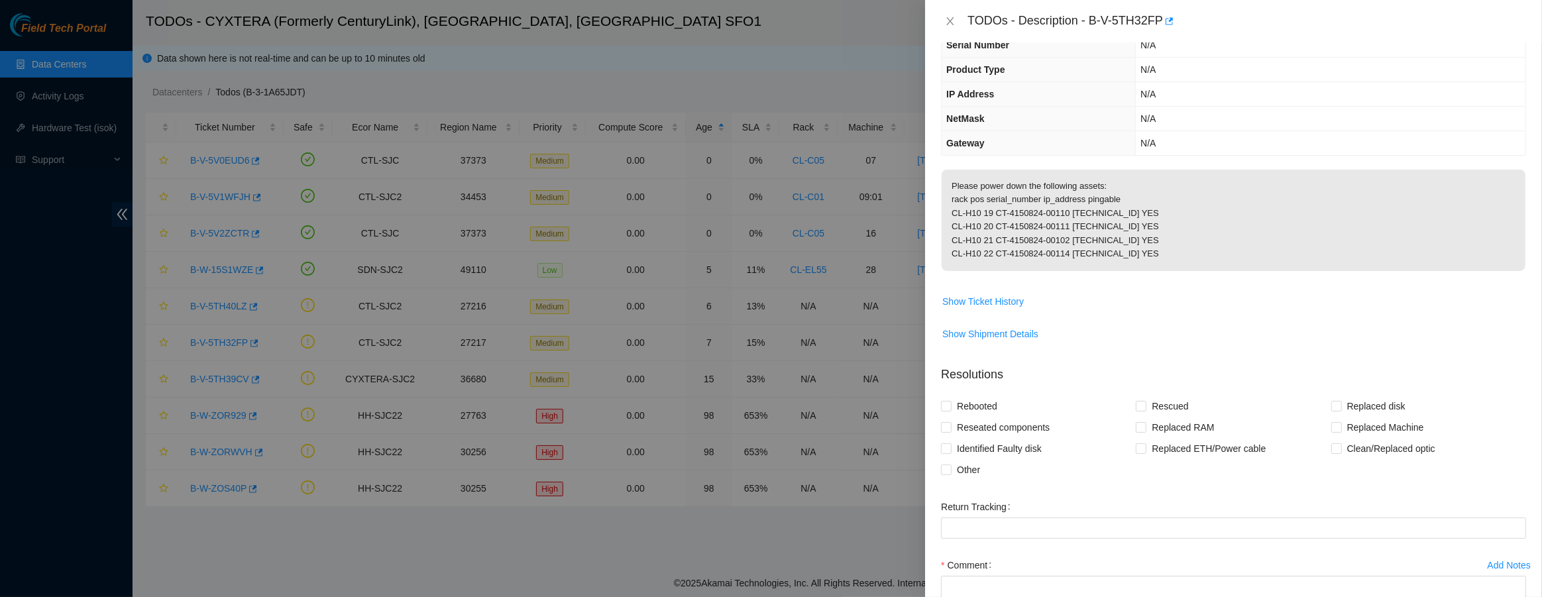
click at [521, 283] on div at bounding box center [771, 298] width 1542 height 597
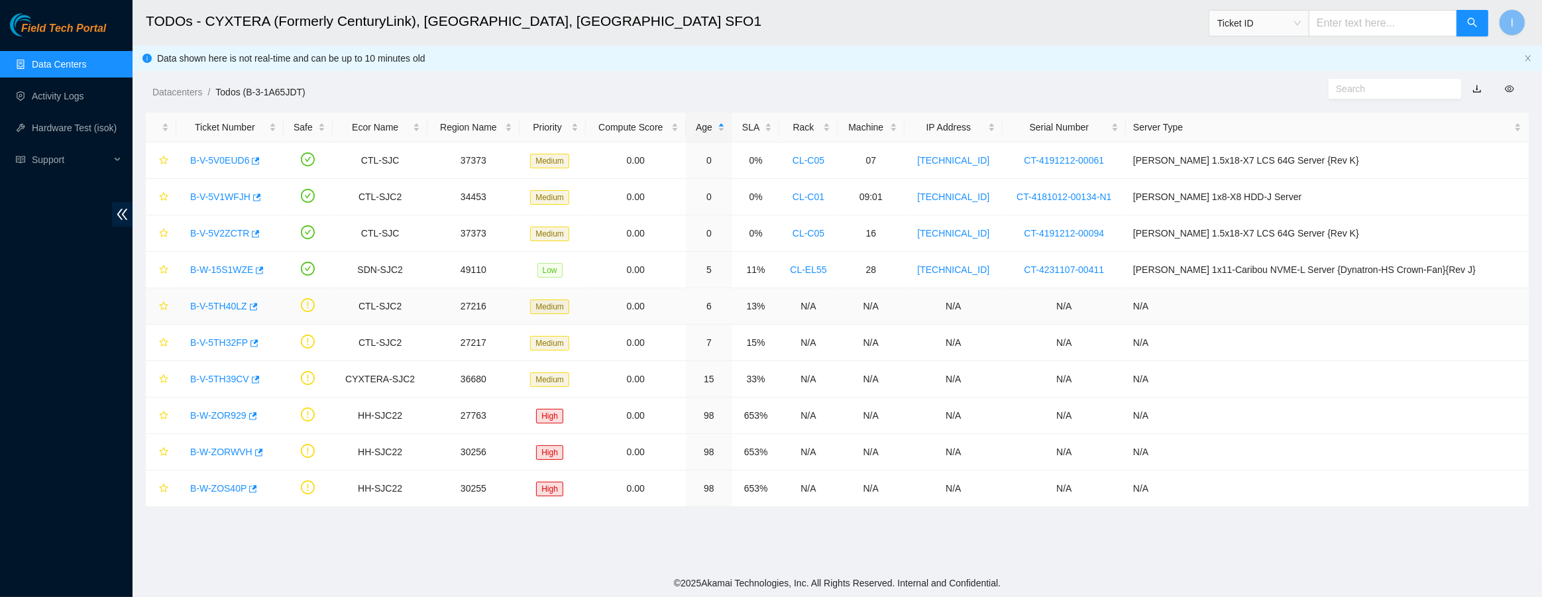
click at [221, 301] on link "B-V-5TH40LZ" at bounding box center [218, 306] width 57 height 11
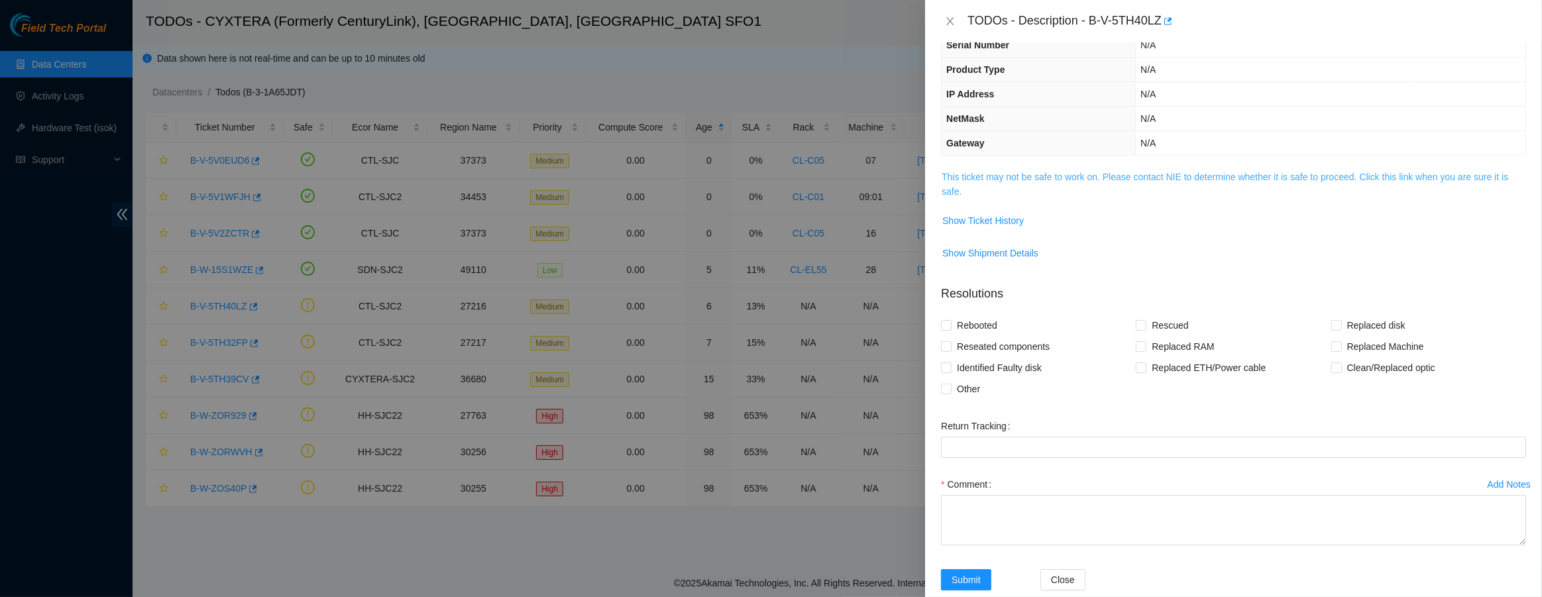
click at [995, 173] on link "This ticket may not be safe to work on. Please contact NIE to determine whether…" at bounding box center [1225, 184] width 567 height 25
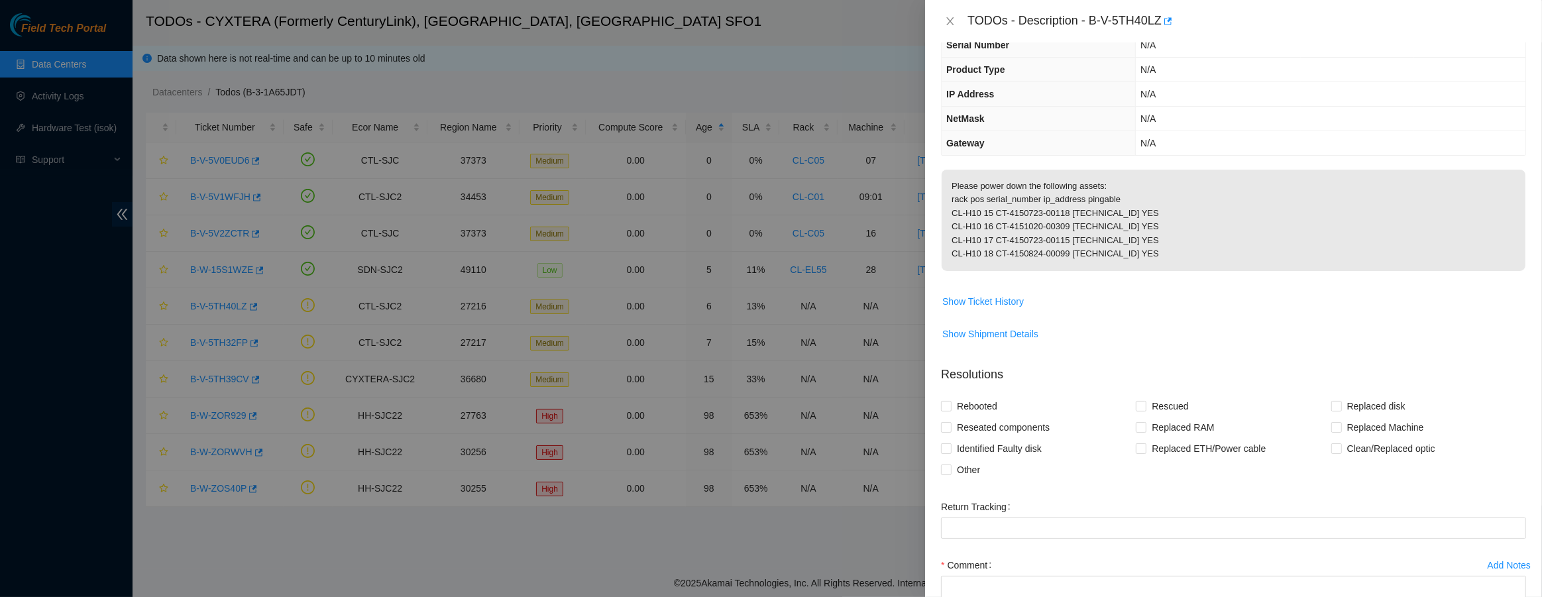
click at [390, 344] on div at bounding box center [771, 298] width 1542 height 597
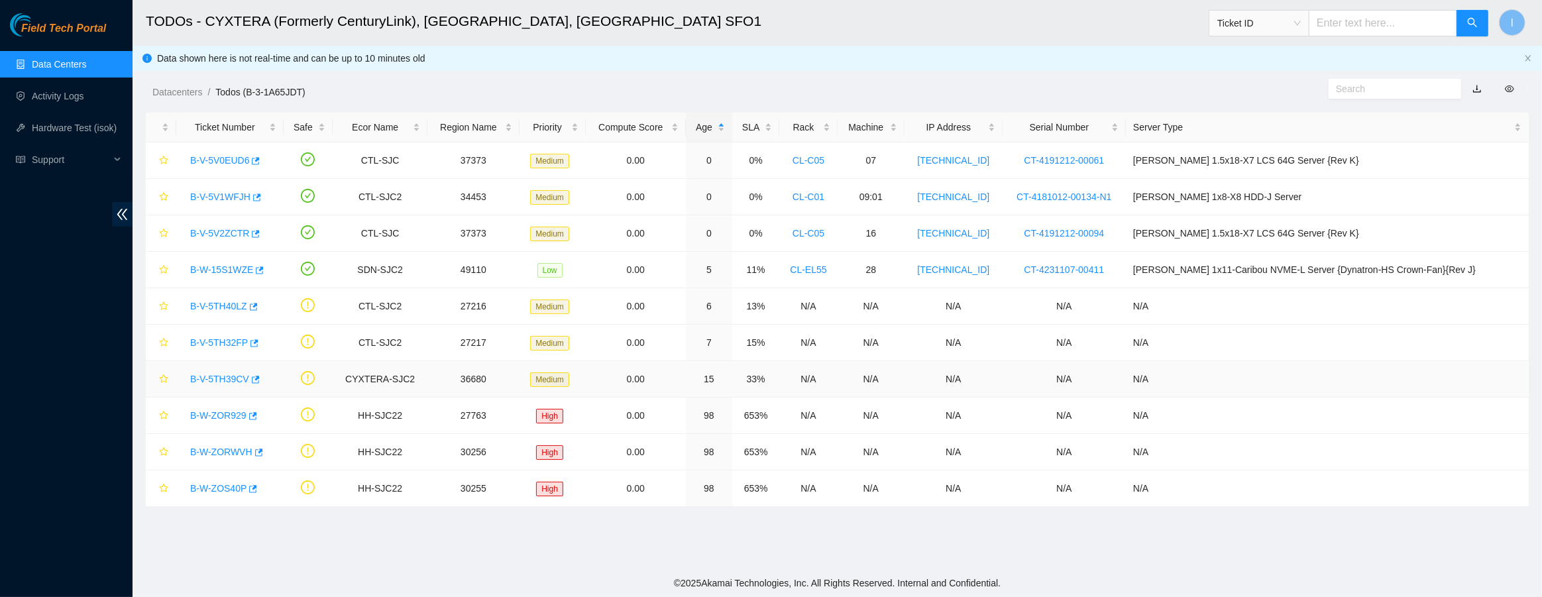
click at [209, 374] on link "B-V-5TH39CV" at bounding box center [219, 379] width 59 height 11
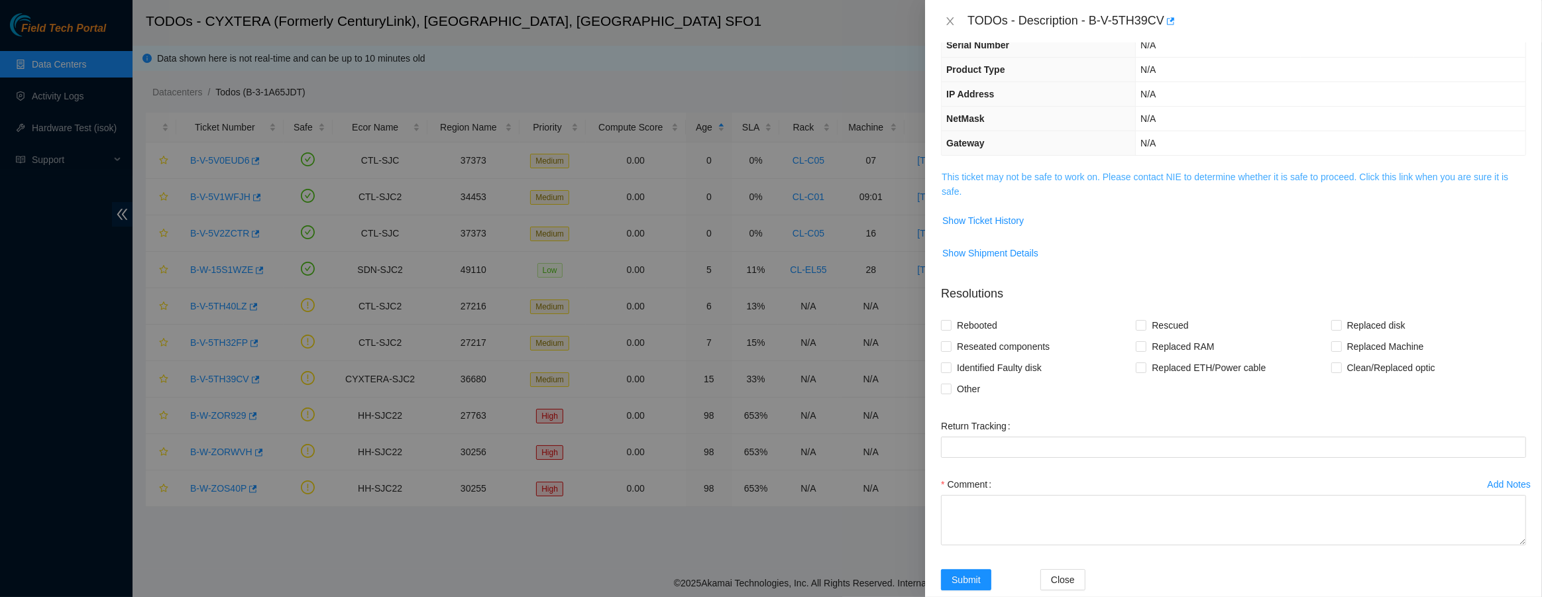
click at [994, 180] on link "This ticket may not be safe to work on. Please contact NIE to determine whether…" at bounding box center [1225, 184] width 567 height 25
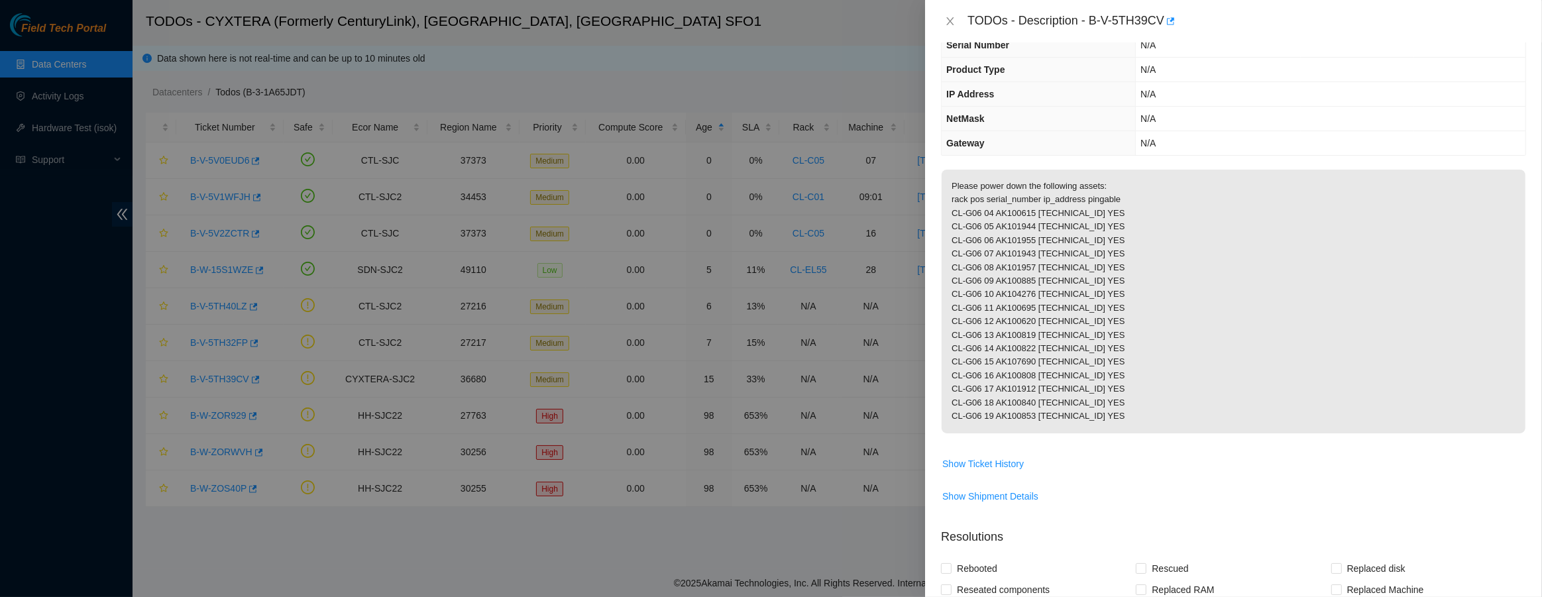
click at [1050, 256] on p "Please power down the following assets: rack pos serial_number ip_address pinga…" at bounding box center [1234, 302] width 584 height 264
click at [598, 298] on div at bounding box center [771, 298] width 1542 height 597
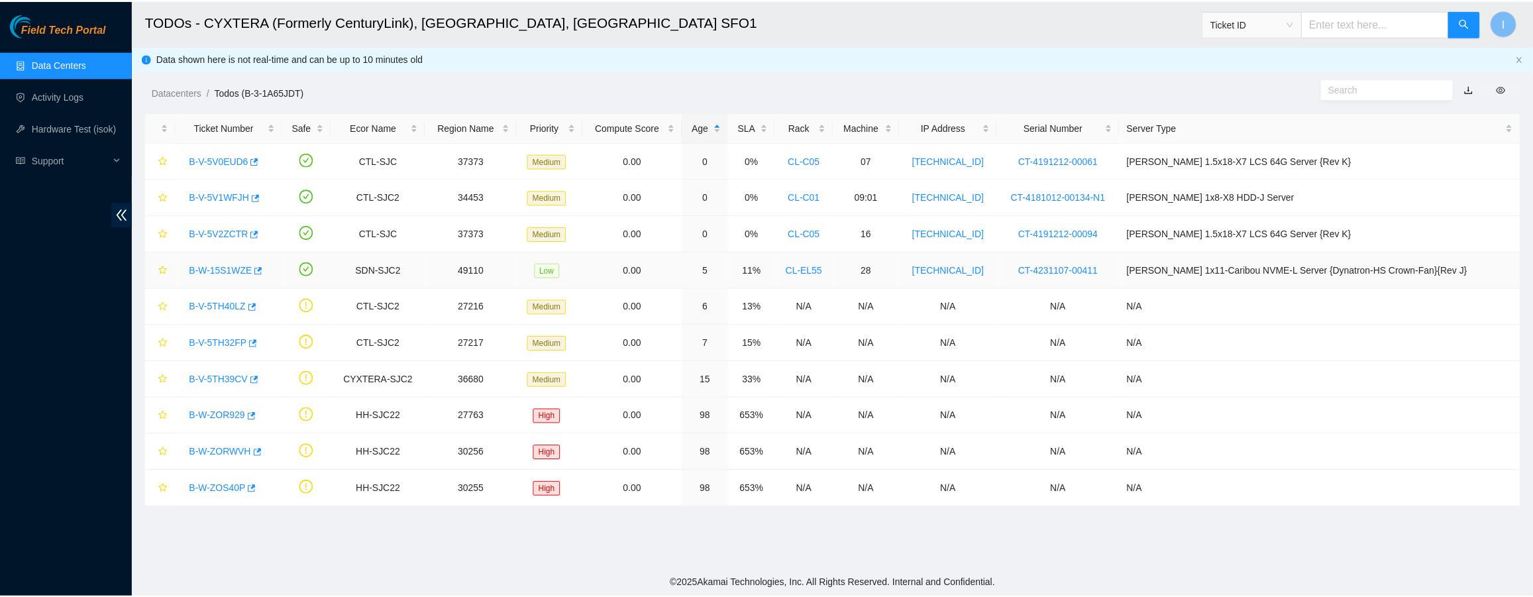
scroll to position [142, 0]
click at [174, 89] on link "Datacenters" at bounding box center [177, 92] width 50 height 11
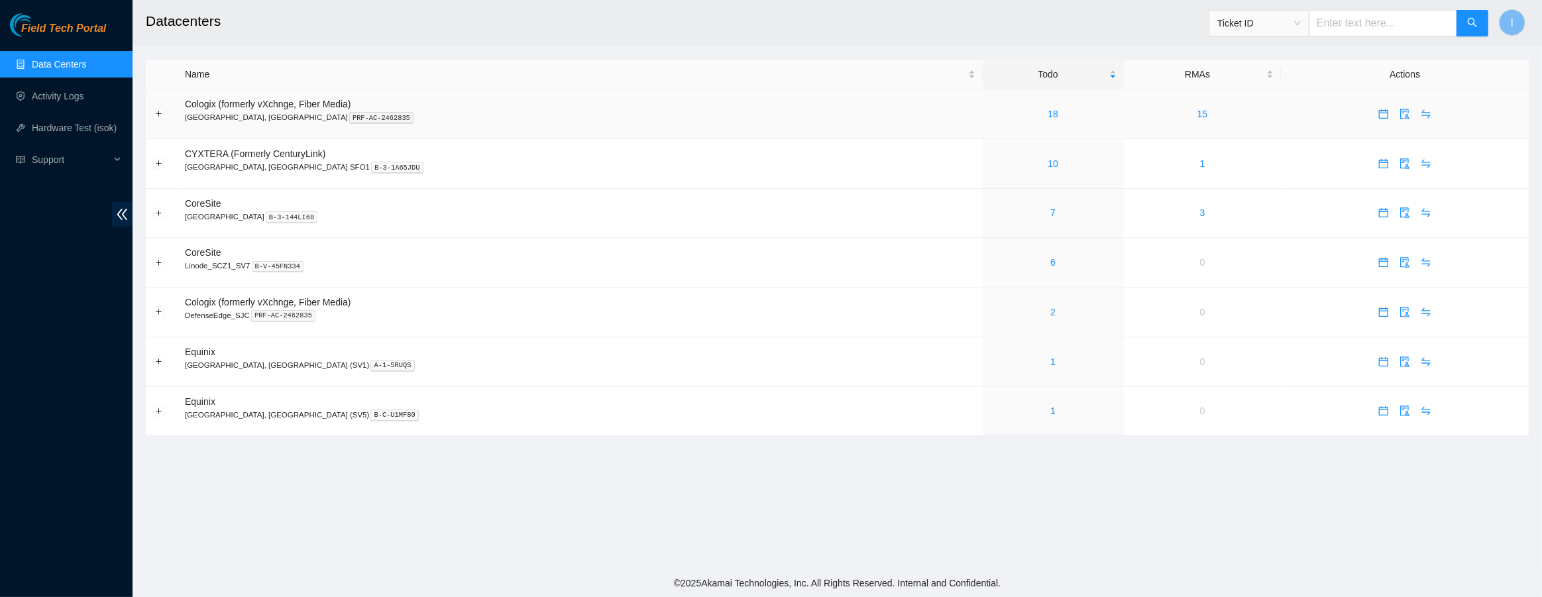
click at [990, 112] on div "18" at bounding box center [1053, 114] width 127 height 15
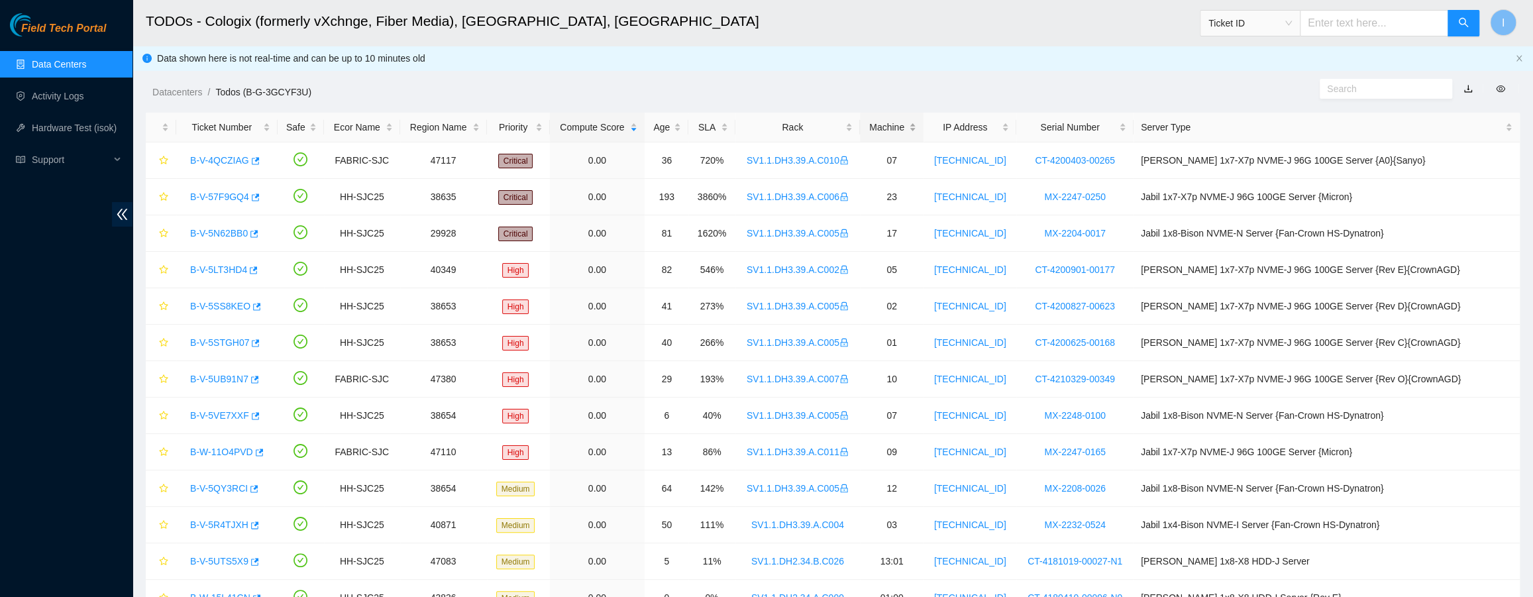
click at [917, 135] on div "Machine" at bounding box center [891, 127] width 49 height 15
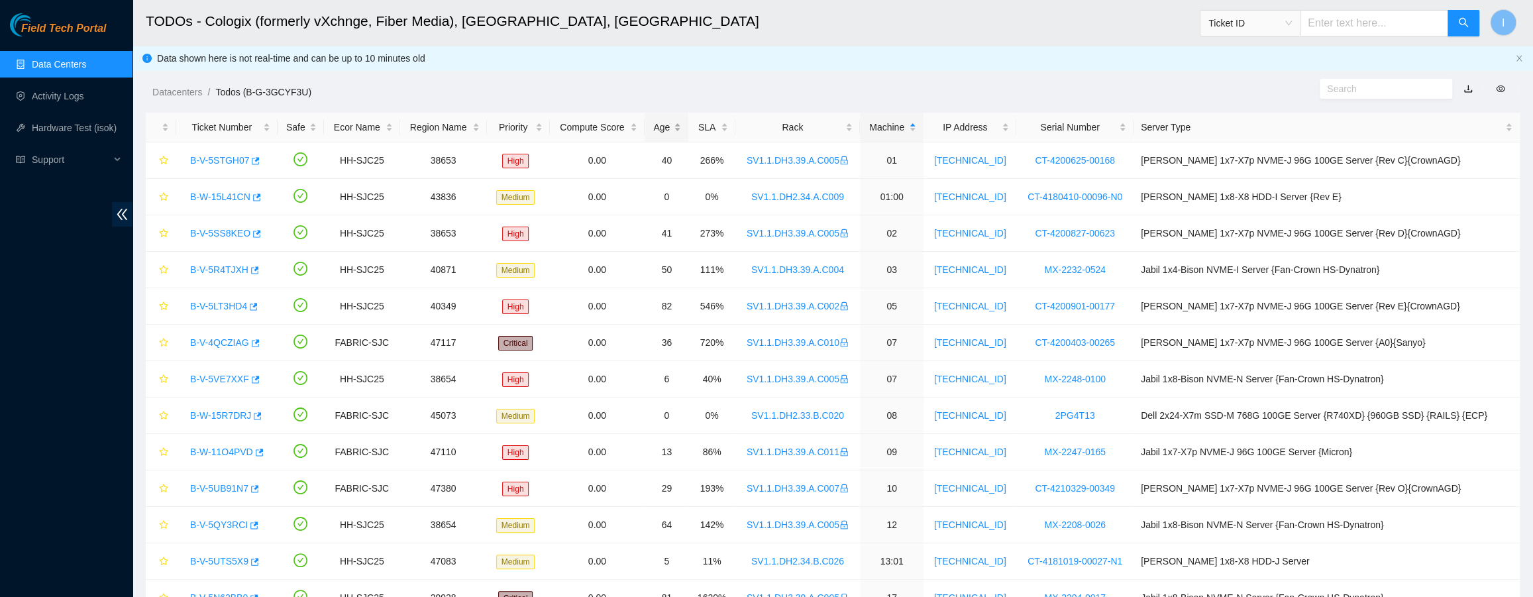
click at [681, 135] on div "Age" at bounding box center [666, 127] width 29 height 15
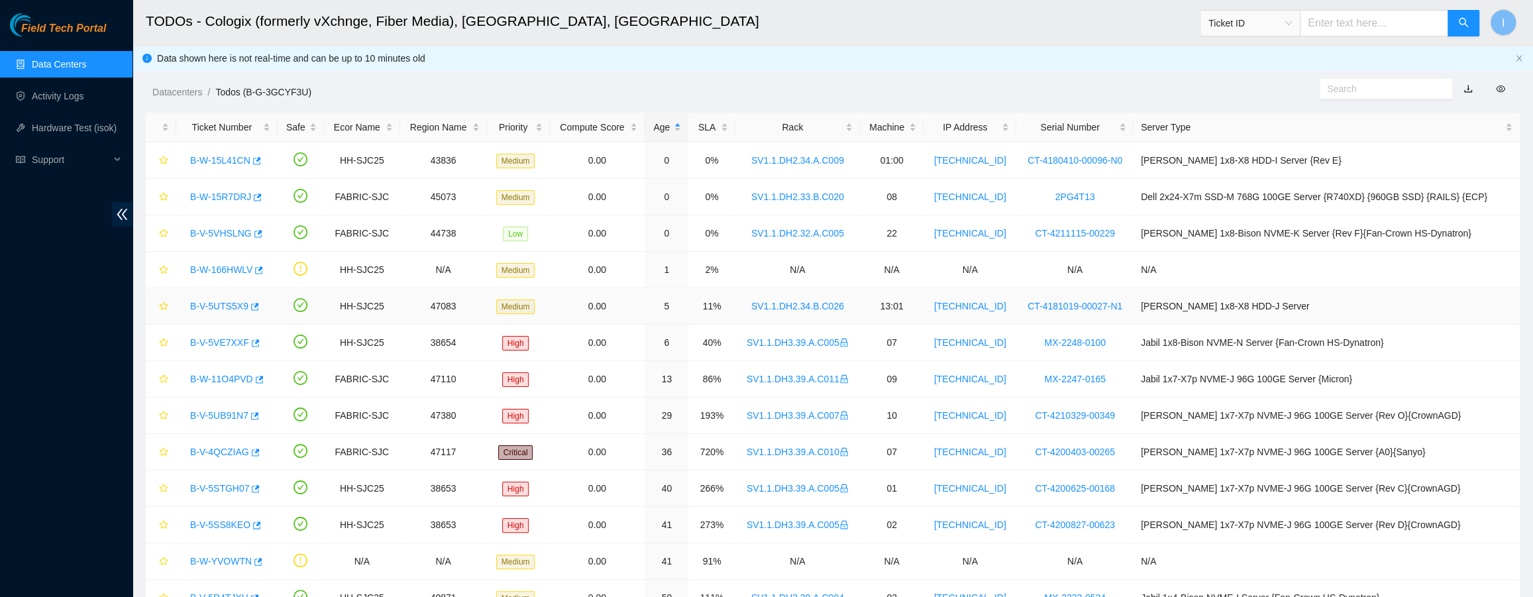
click at [212, 307] on link "B-V-5UTS5X9" at bounding box center [219, 306] width 58 height 11
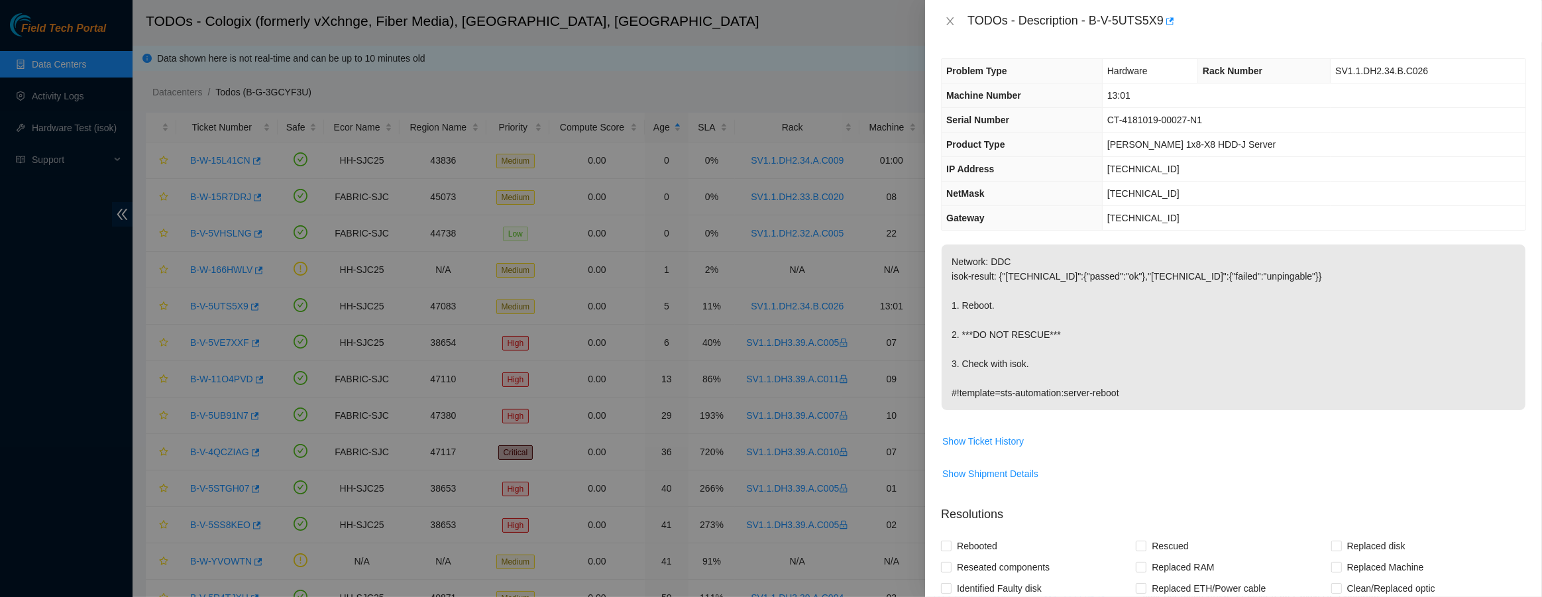
click at [564, 199] on div at bounding box center [771, 298] width 1542 height 597
click at [435, 157] on div "TODOs - Description - B-V-5UTS5X9 Problem Type Hardware Rack Number SV1.1.DH2.3…" at bounding box center [766, 298] width 1533 height 597
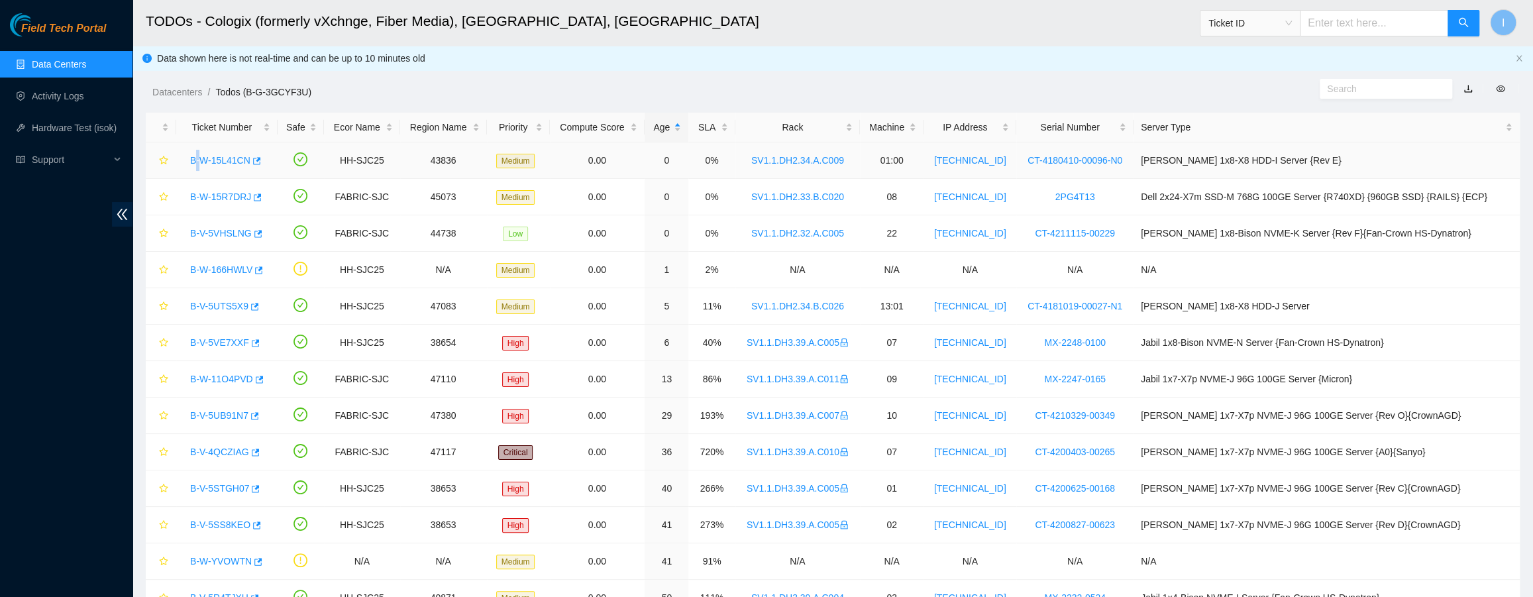
click at [197, 155] on div "B-W-15L41CN" at bounding box center [227, 160] width 87 height 21
click at [200, 158] on link "B-W-15L41CN" at bounding box center [220, 160] width 60 height 11
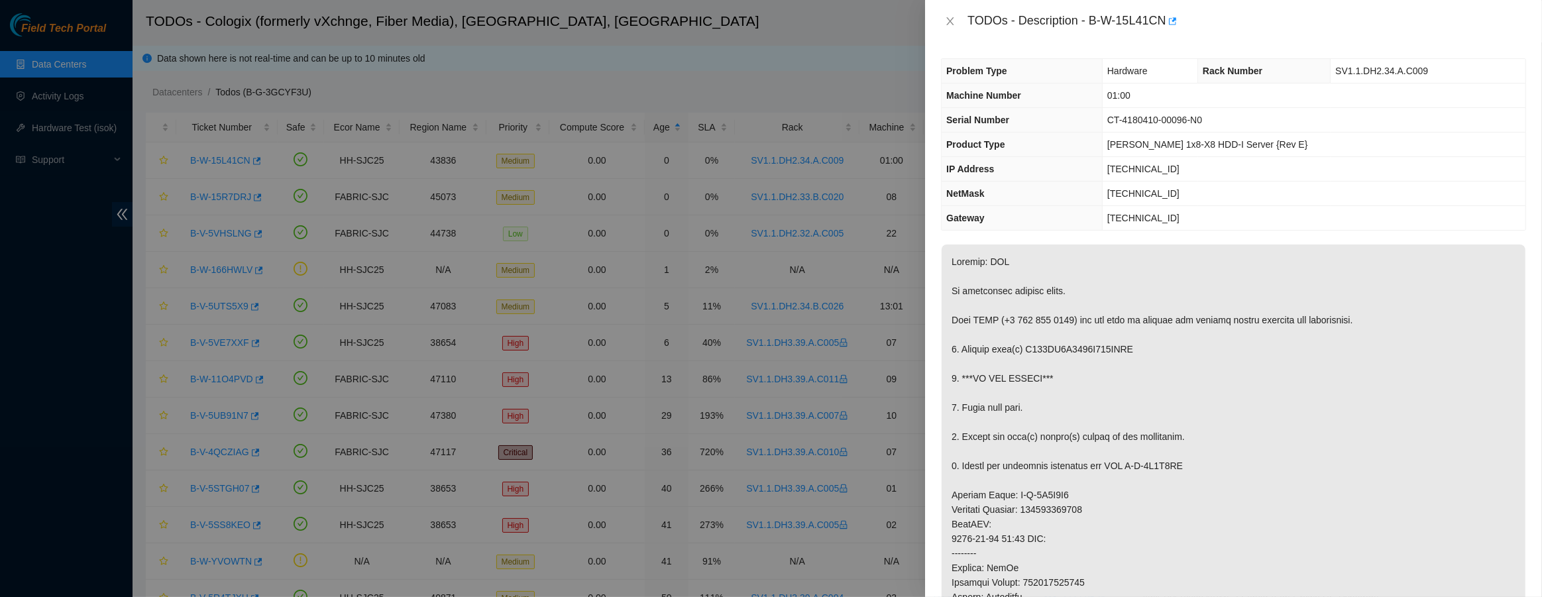
click at [530, 152] on div at bounding box center [771, 298] width 1542 height 597
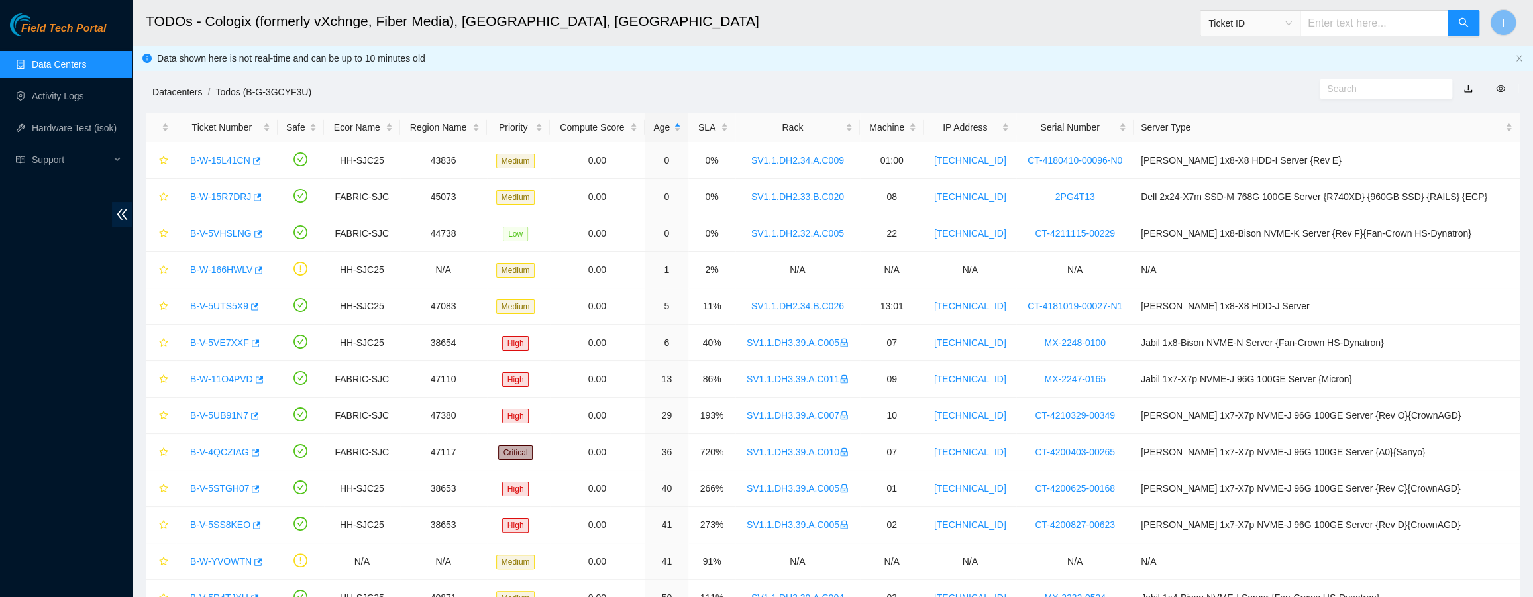
click at [179, 95] on link "Datacenters" at bounding box center [177, 92] width 50 height 11
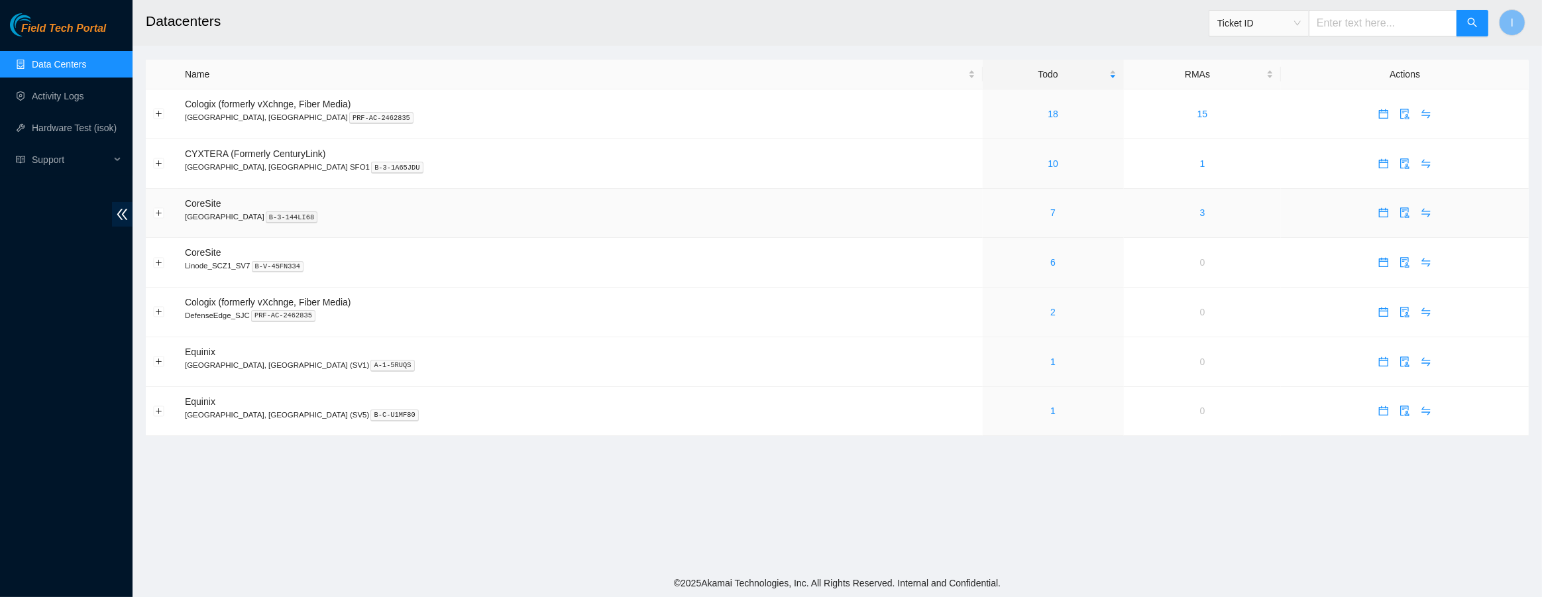
click at [990, 207] on div "7" at bounding box center [1053, 212] width 127 height 15
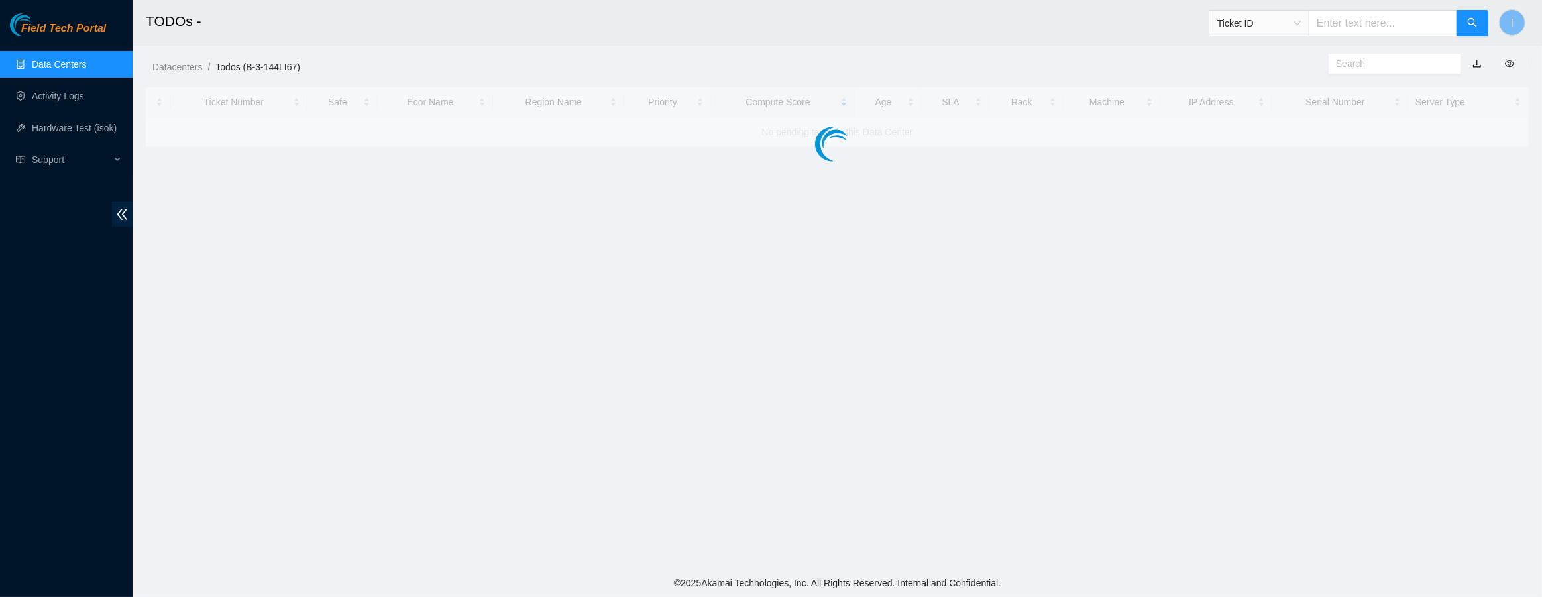
click at [955, 209] on main "TODOs - Ticket ID I Datacenters / Todos (B-3-144LI67) / Ticket Number Safe Ecor…" at bounding box center [838, 284] width 1410 height 569
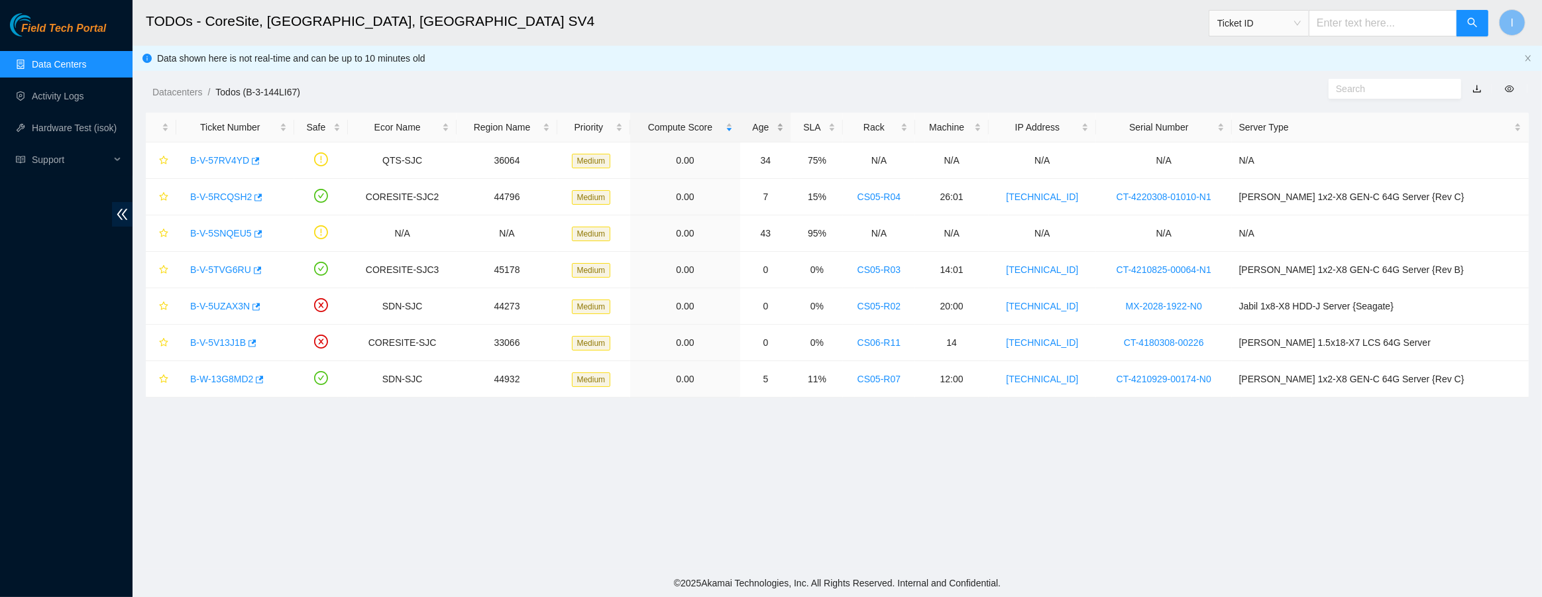
click at [784, 126] on div "Age" at bounding box center [766, 127] width 36 height 15
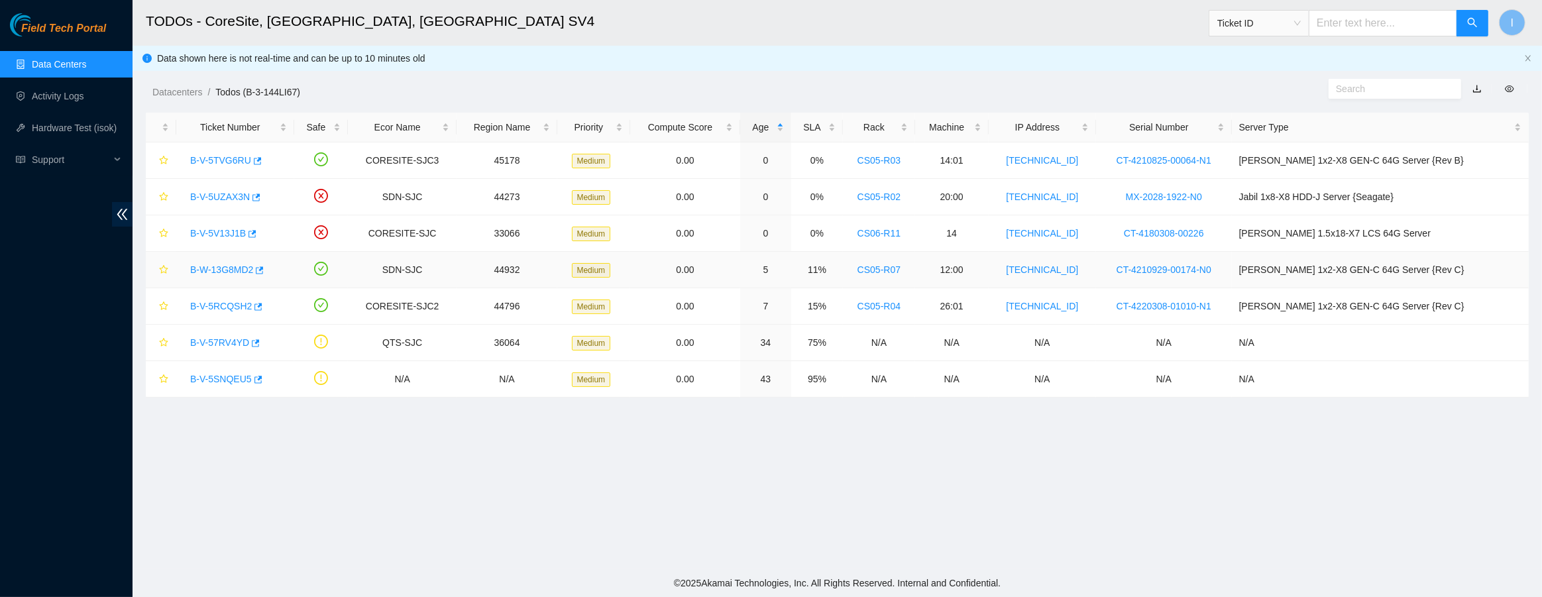
click at [217, 265] on link "B-W-13G8MD2" at bounding box center [221, 269] width 63 height 11
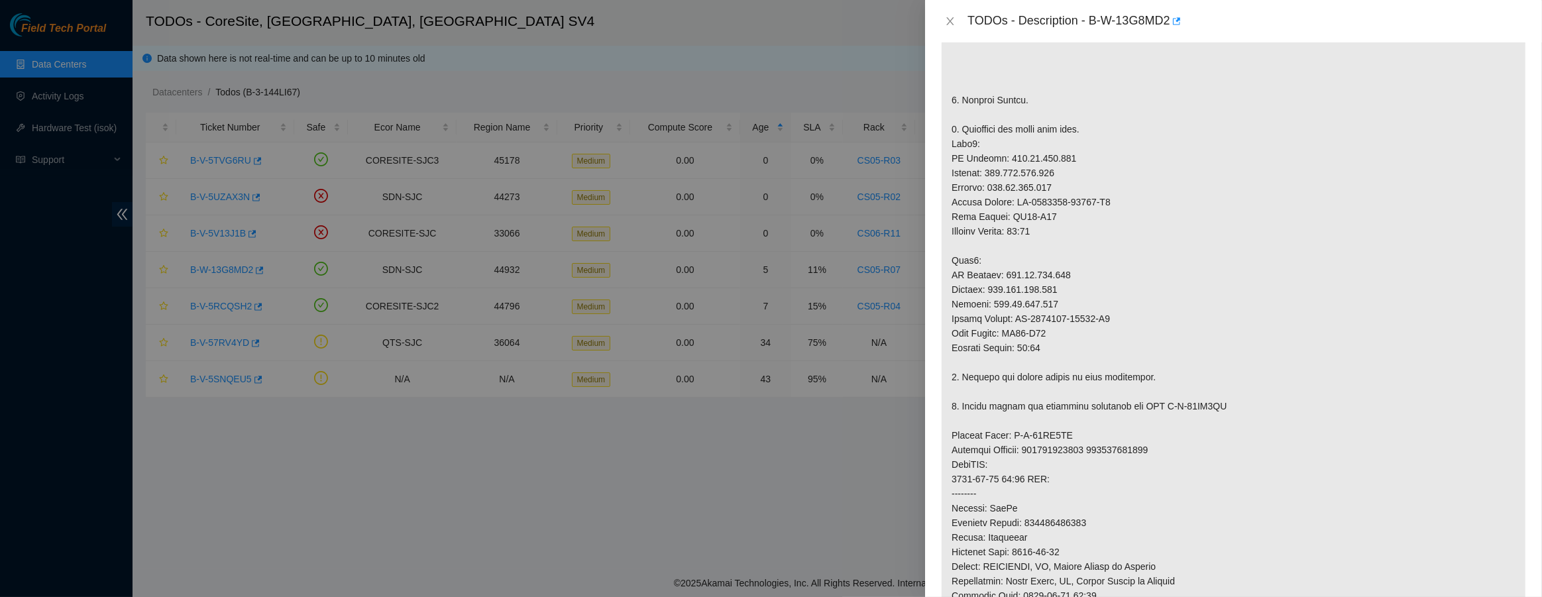
scroll to position [542, 0]
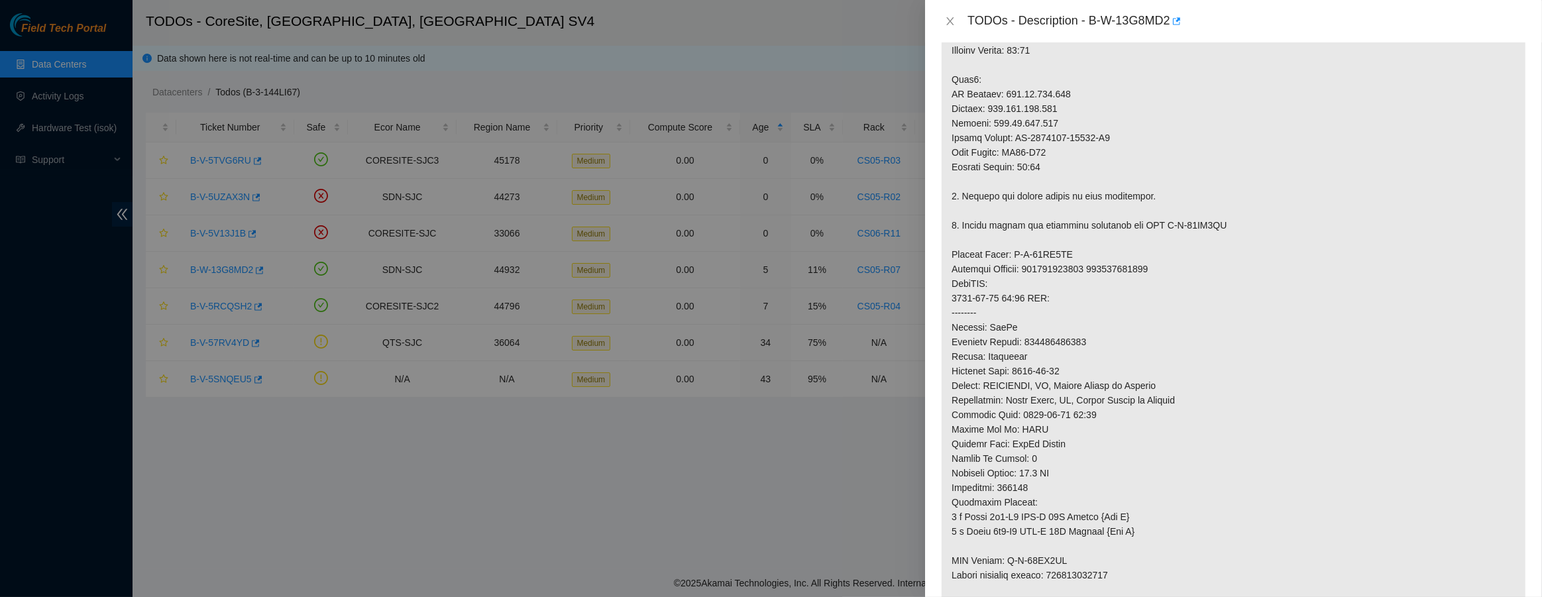
click at [720, 285] on div at bounding box center [771, 298] width 1542 height 597
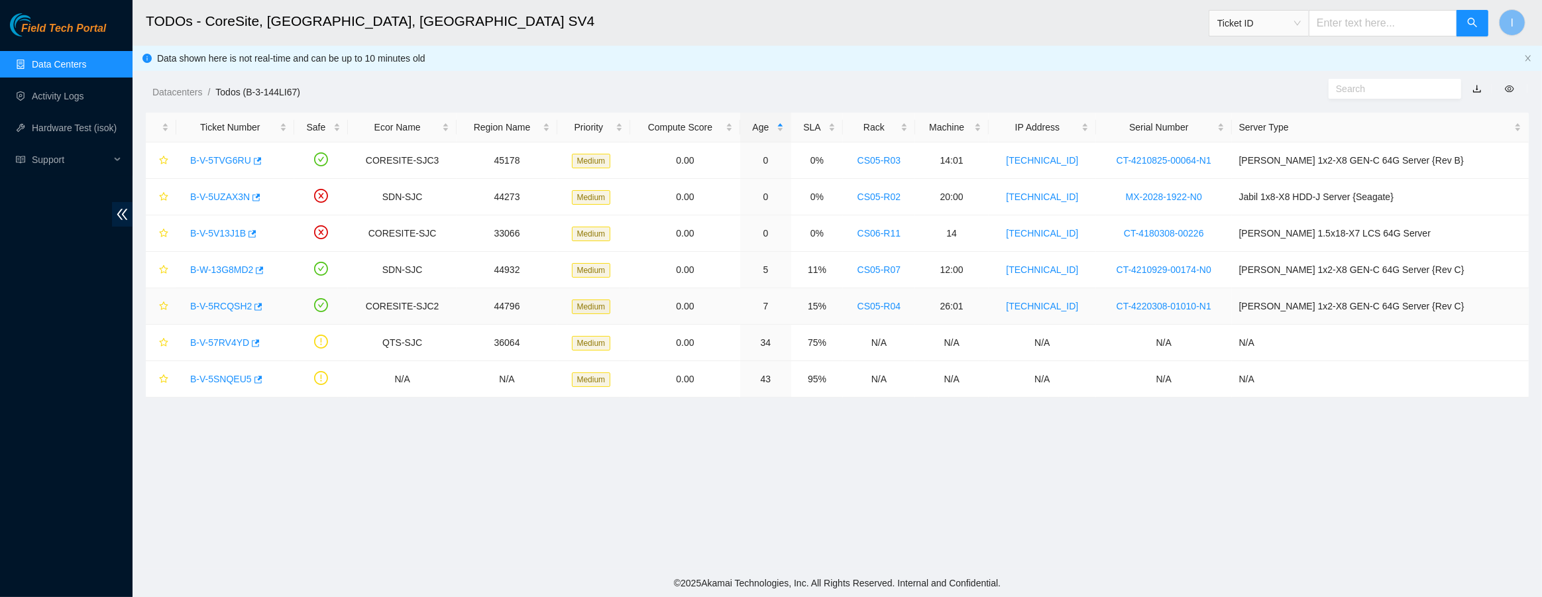
click at [205, 304] on link "B-V-5RCQSH2" at bounding box center [221, 306] width 62 height 11
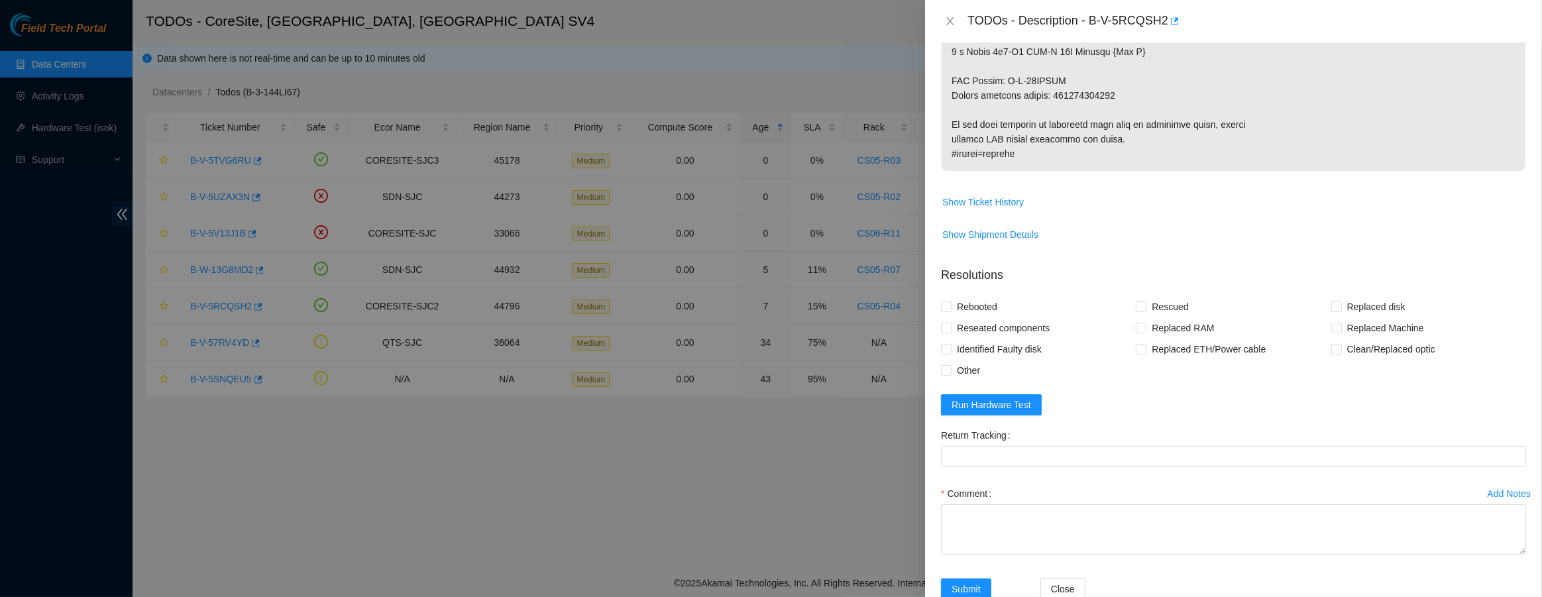
click at [497, 379] on div at bounding box center [771, 298] width 1542 height 597
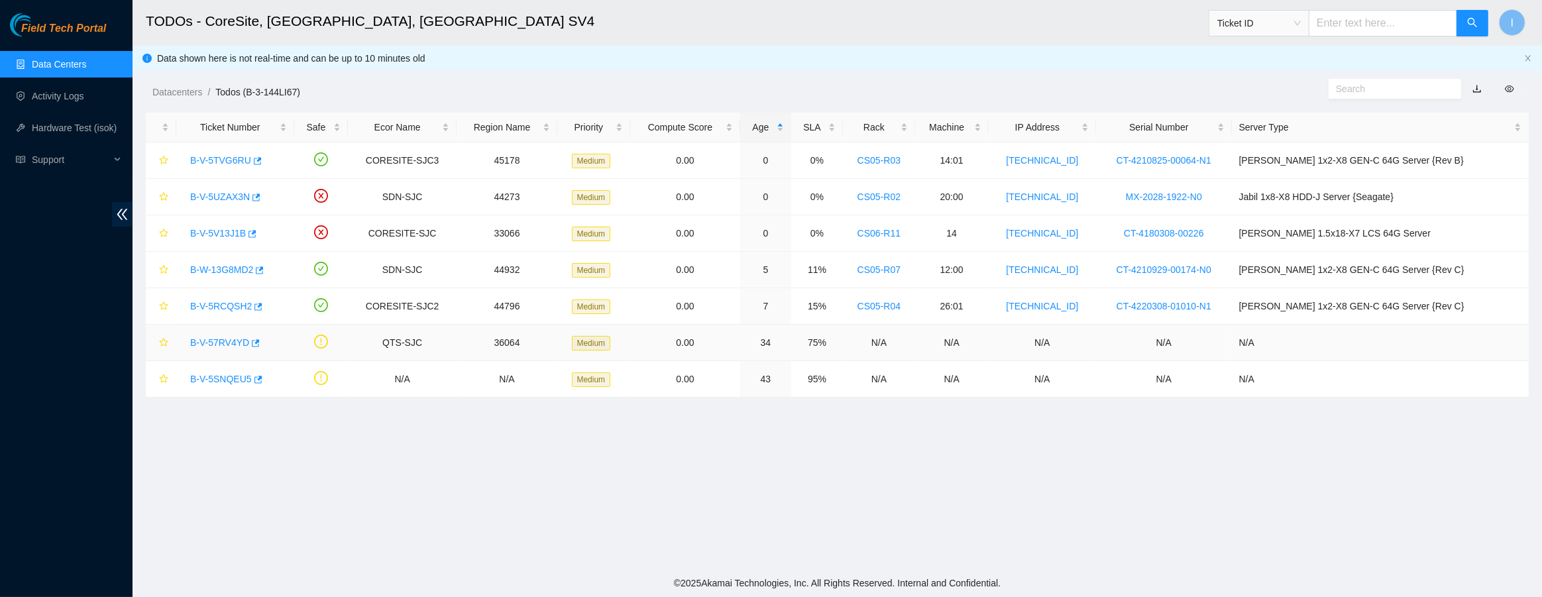
click at [219, 343] on link "B-V-57RV4YD" at bounding box center [219, 342] width 59 height 11
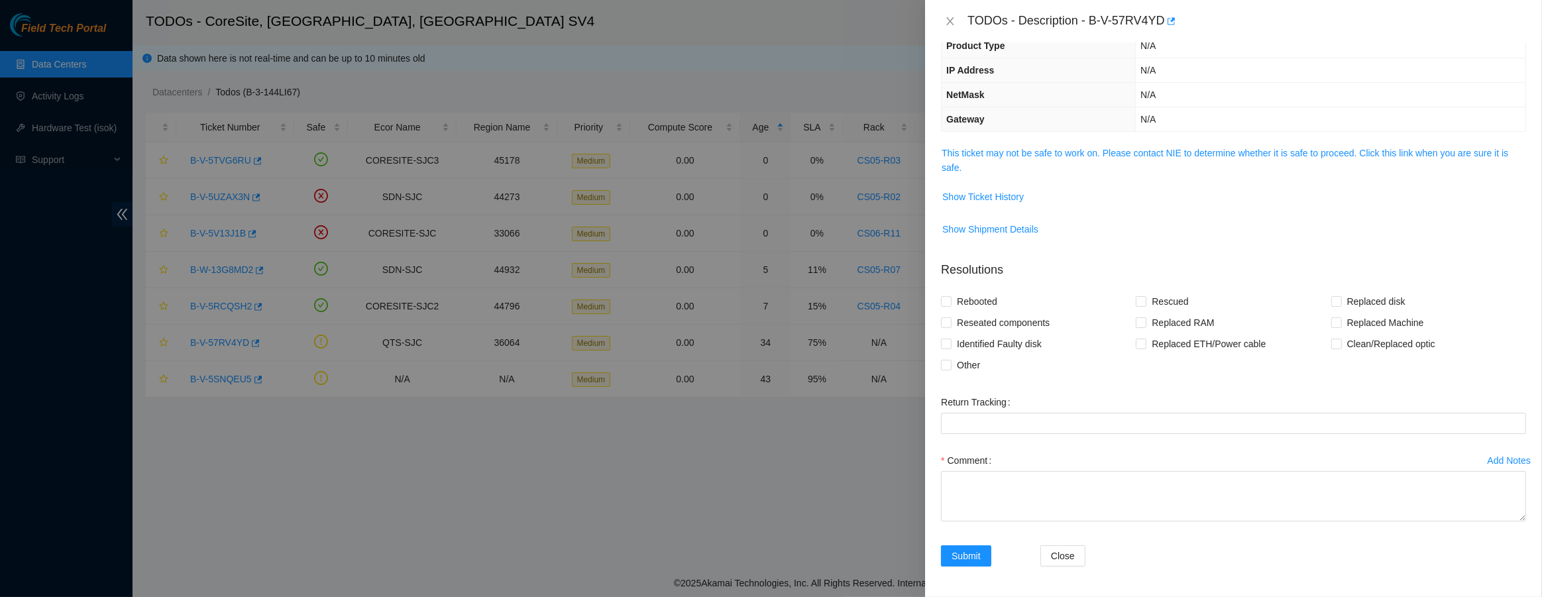
click at [1060, 146] on span "This ticket may not be safe to work on. Please contact NIE to determine whether…" at bounding box center [1234, 160] width 584 height 29
click at [1056, 157] on link "This ticket may not be safe to work on. Please contact NIE to determine whether…" at bounding box center [1225, 160] width 567 height 25
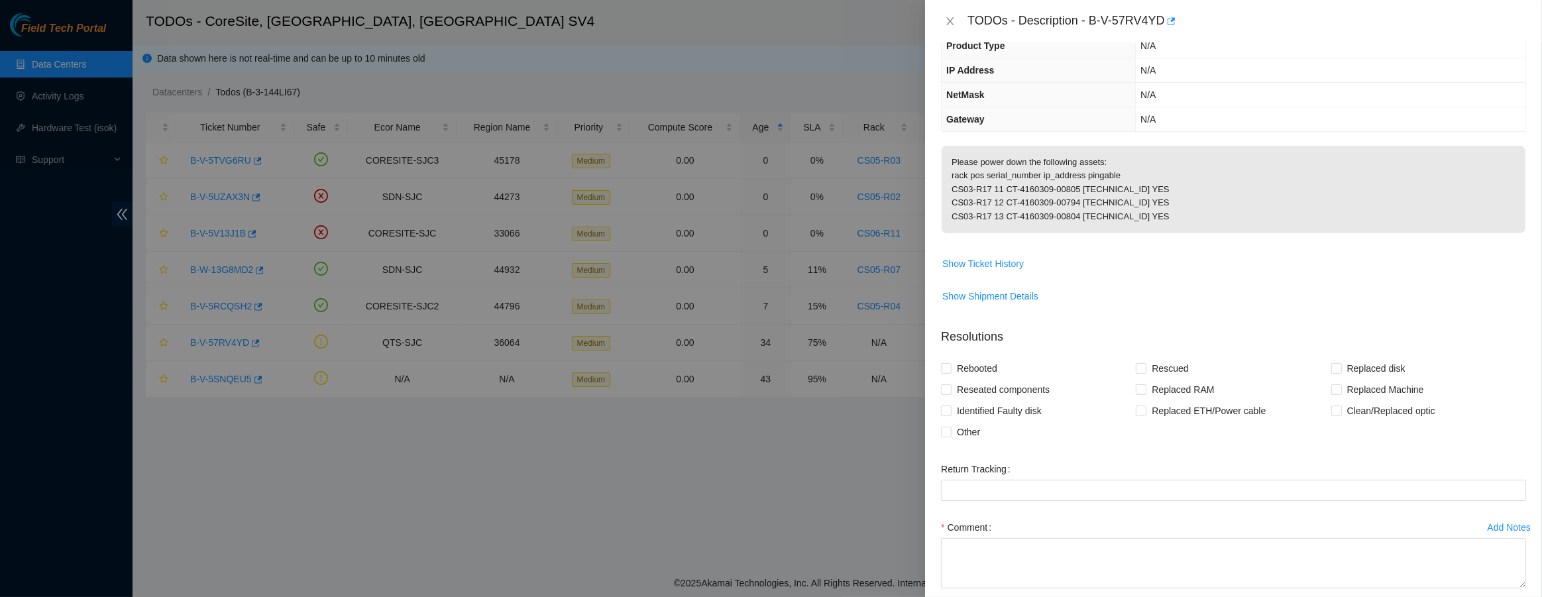
drag, startPoint x: 523, startPoint y: 280, endPoint x: 504, endPoint y: 288, distance: 20.2
click at [521, 280] on div at bounding box center [771, 298] width 1542 height 597
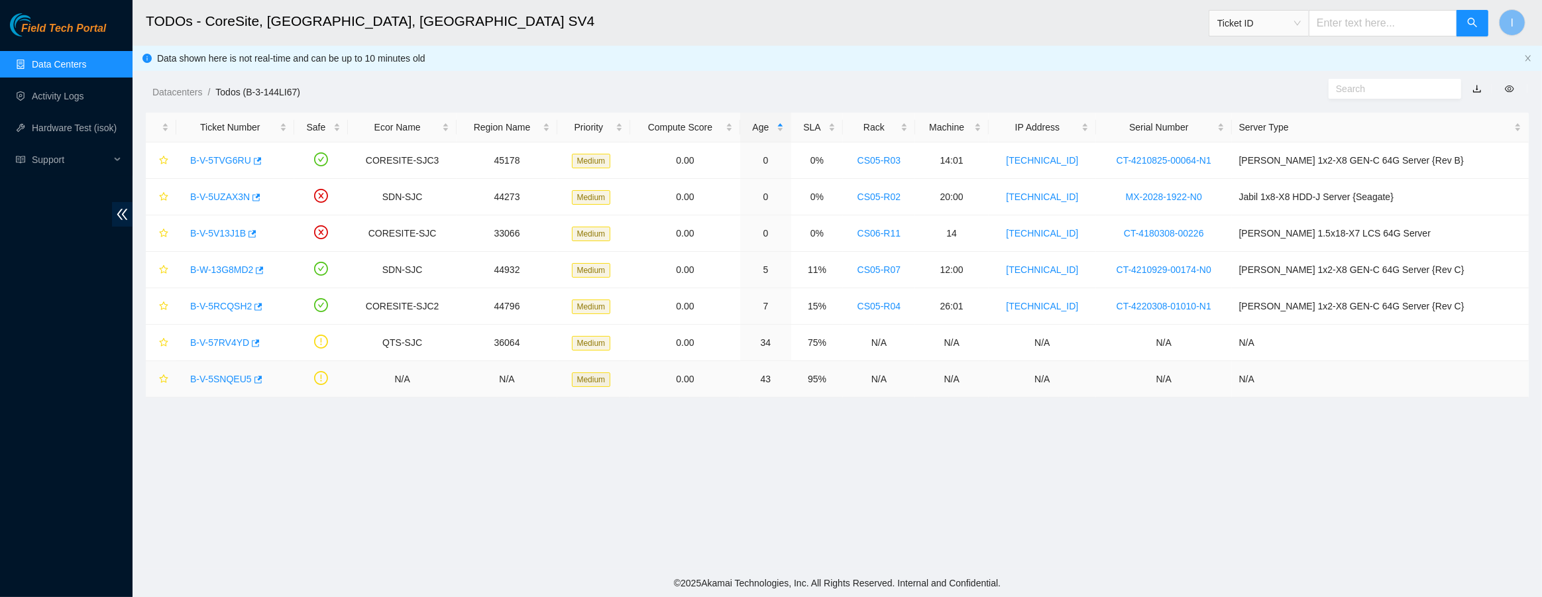
click at [213, 378] on link "B-V-5SNQEU5" at bounding box center [221, 379] width 62 height 11
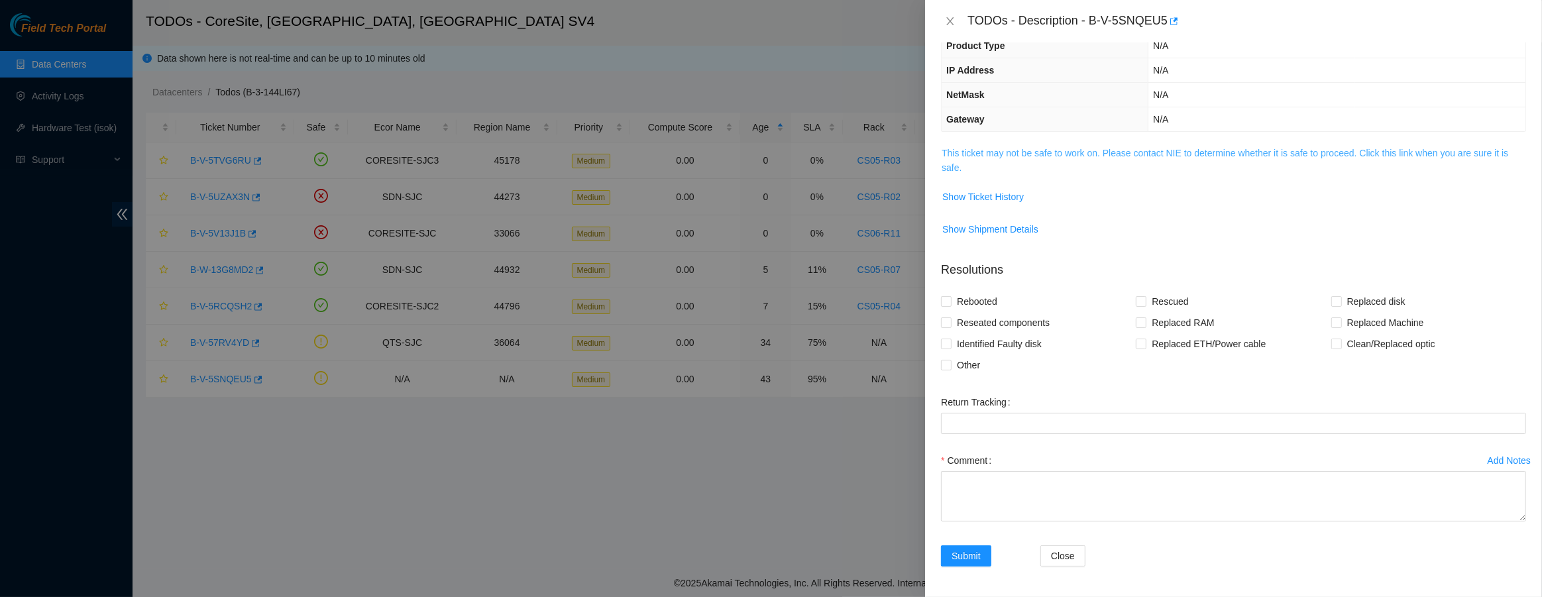
click at [1063, 152] on link "This ticket may not be safe to work on. Please contact NIE to determine whether…" at bounding box center [1225, 160] width 567 height 25
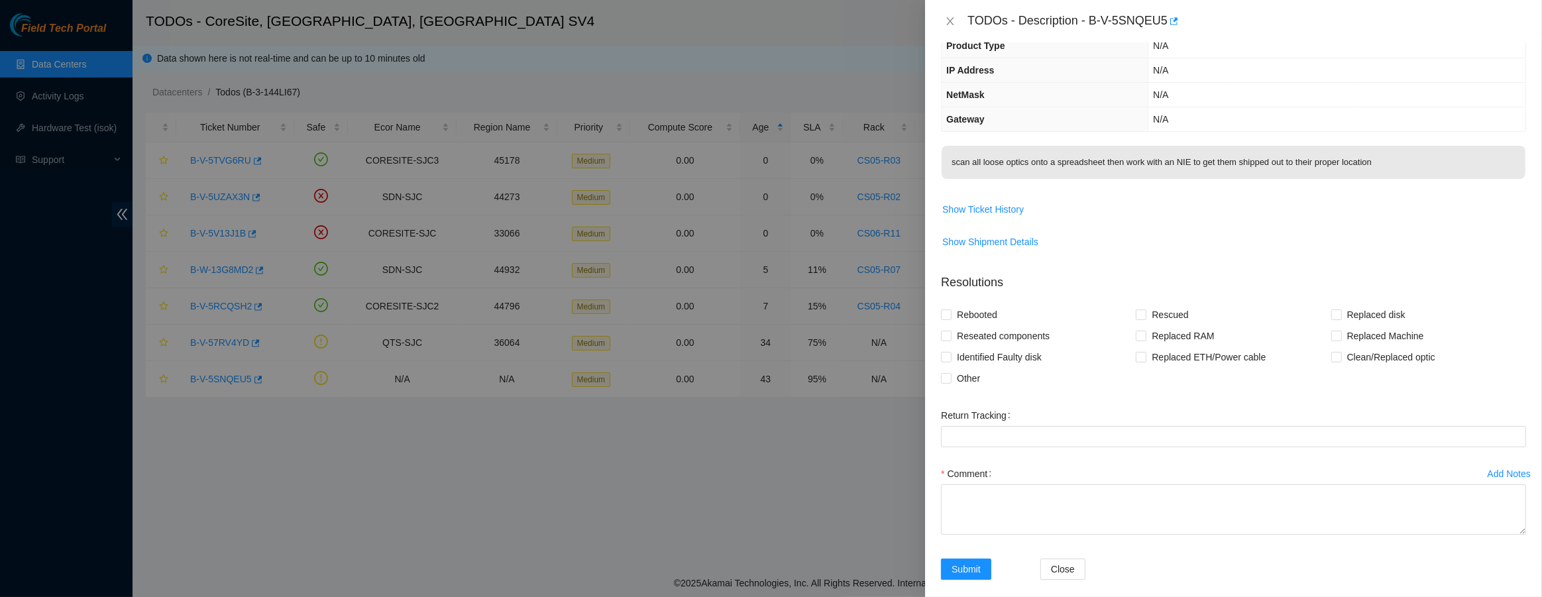
click at [537, 207] on div at bounding box center [771, 298] width 1542 height 597
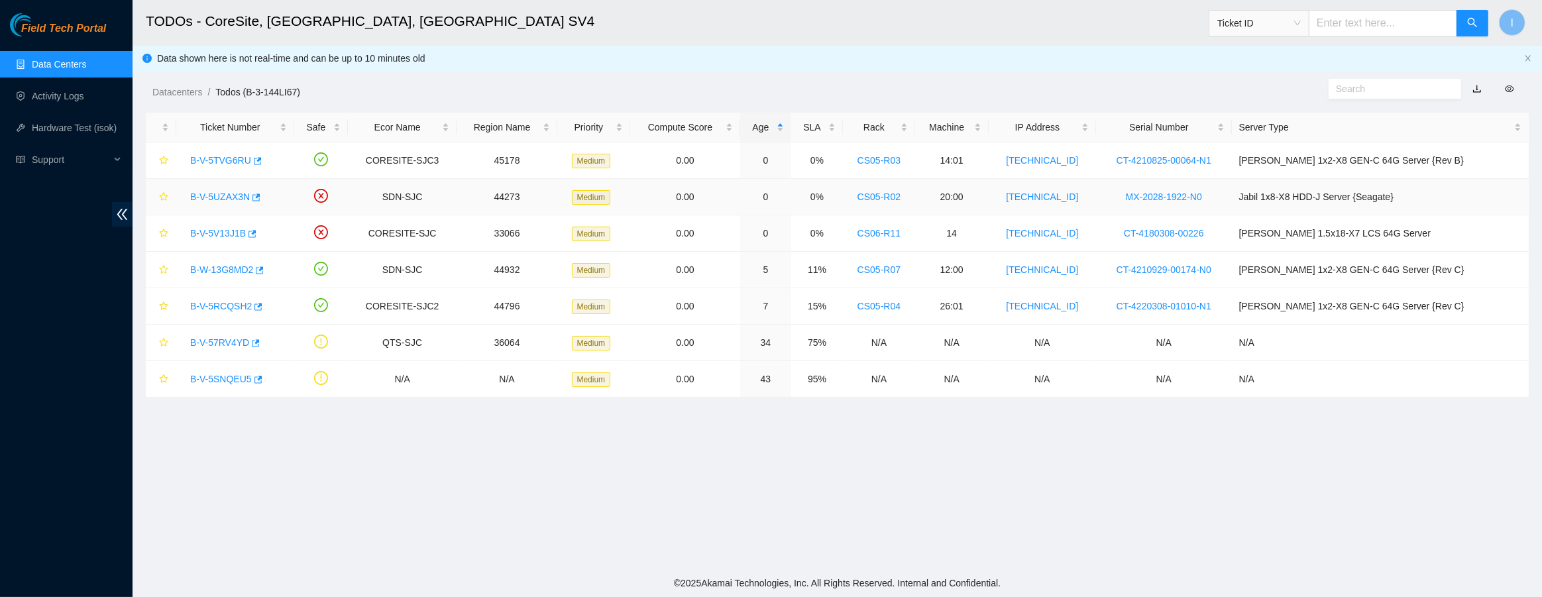
scroll to position [167, 0]
